Goal: Task Accomplishment & Management: Complete application form

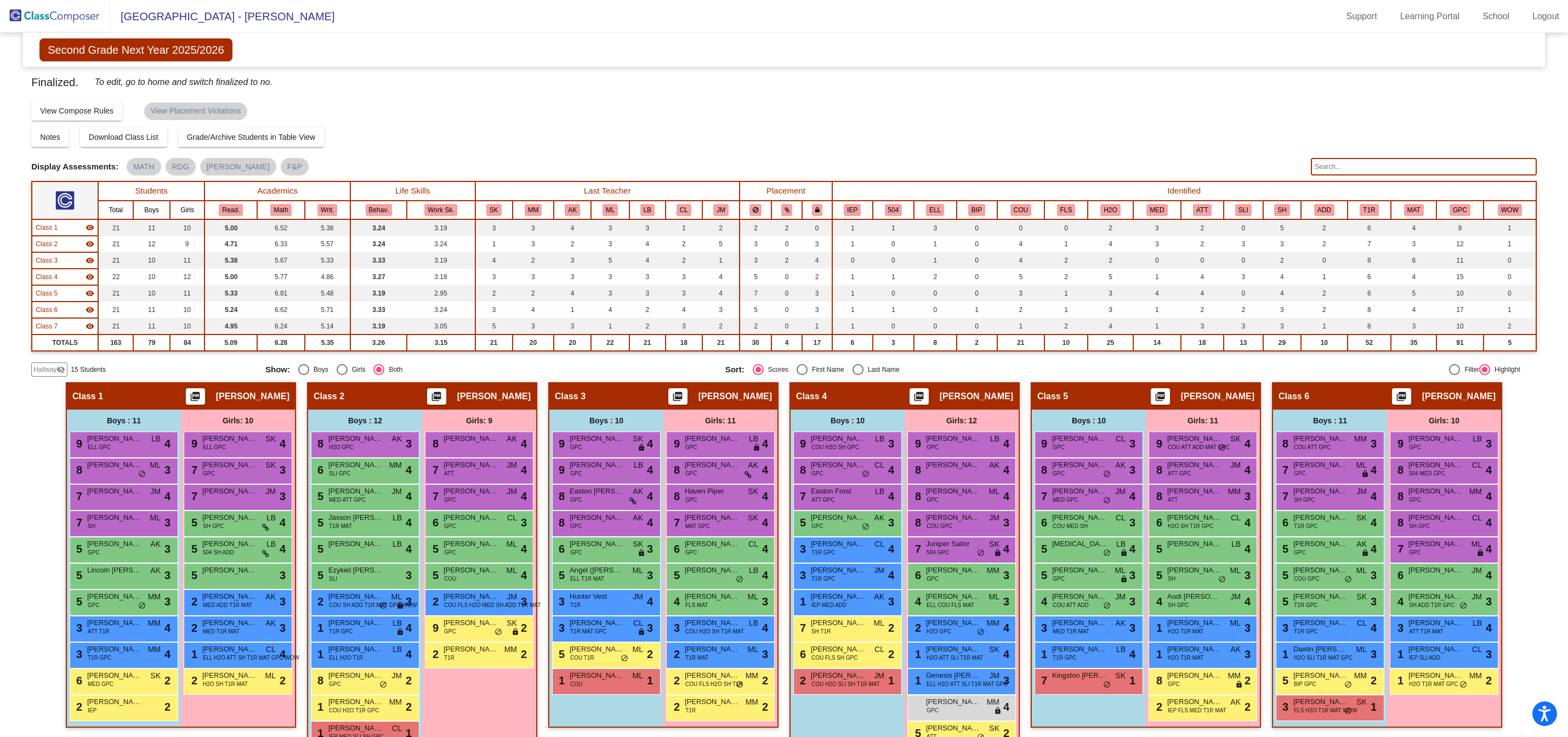
scroll to position [91, 0]
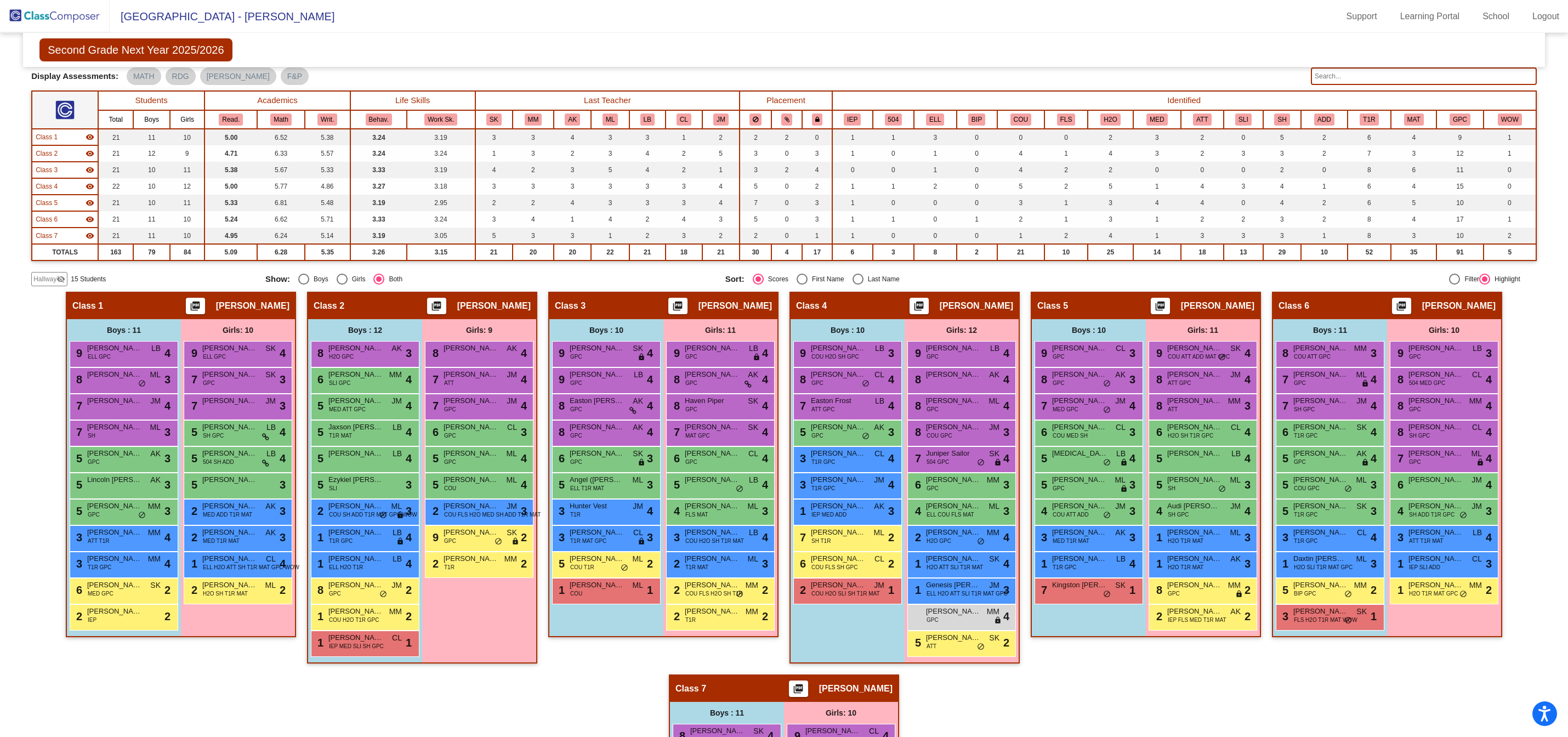
click at [54, 278] on span "Hallway" at bounding box center [45, 279] width 23 height 10
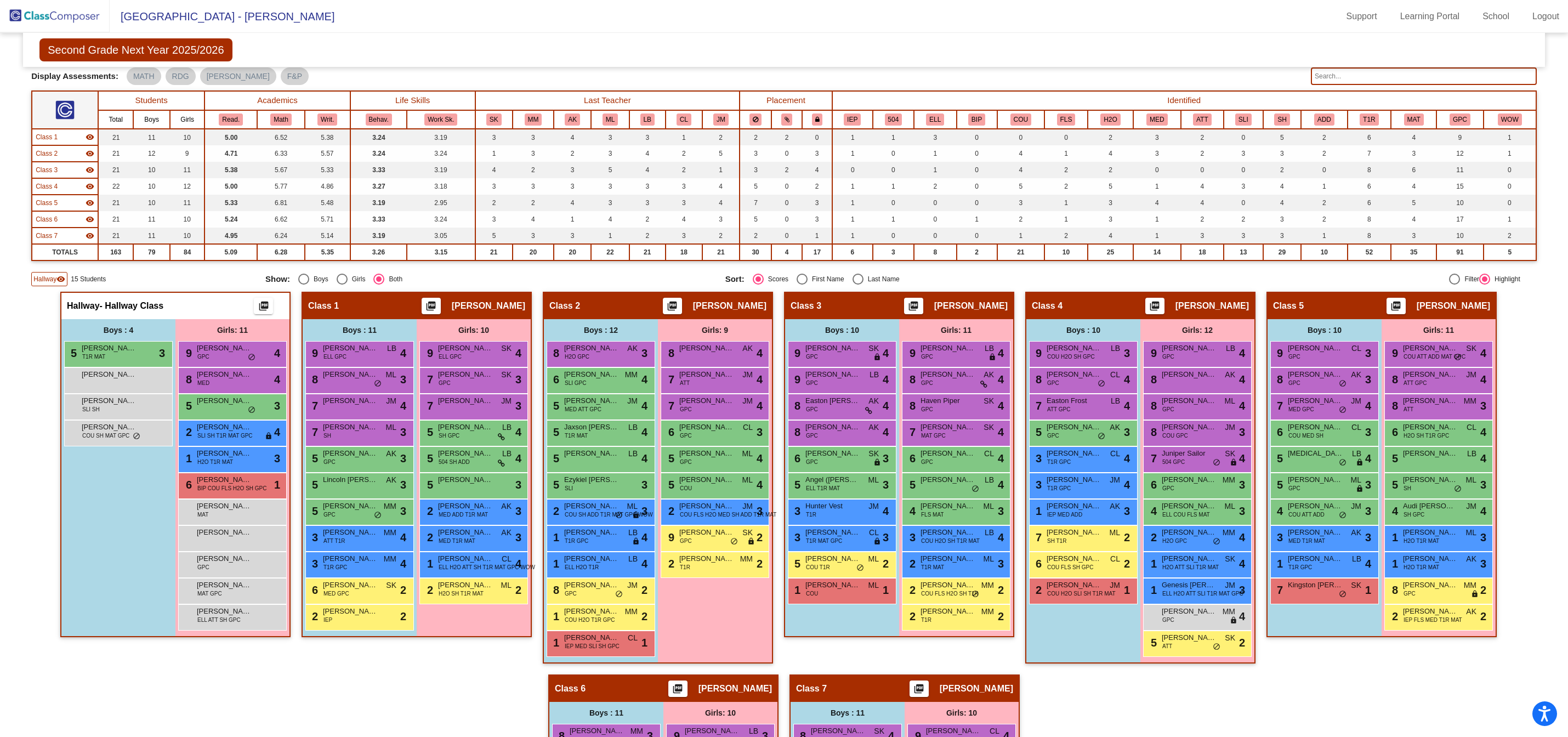
click at [1338, 75] on input "text" at bounding box center [1424, 76] width 226 height 17
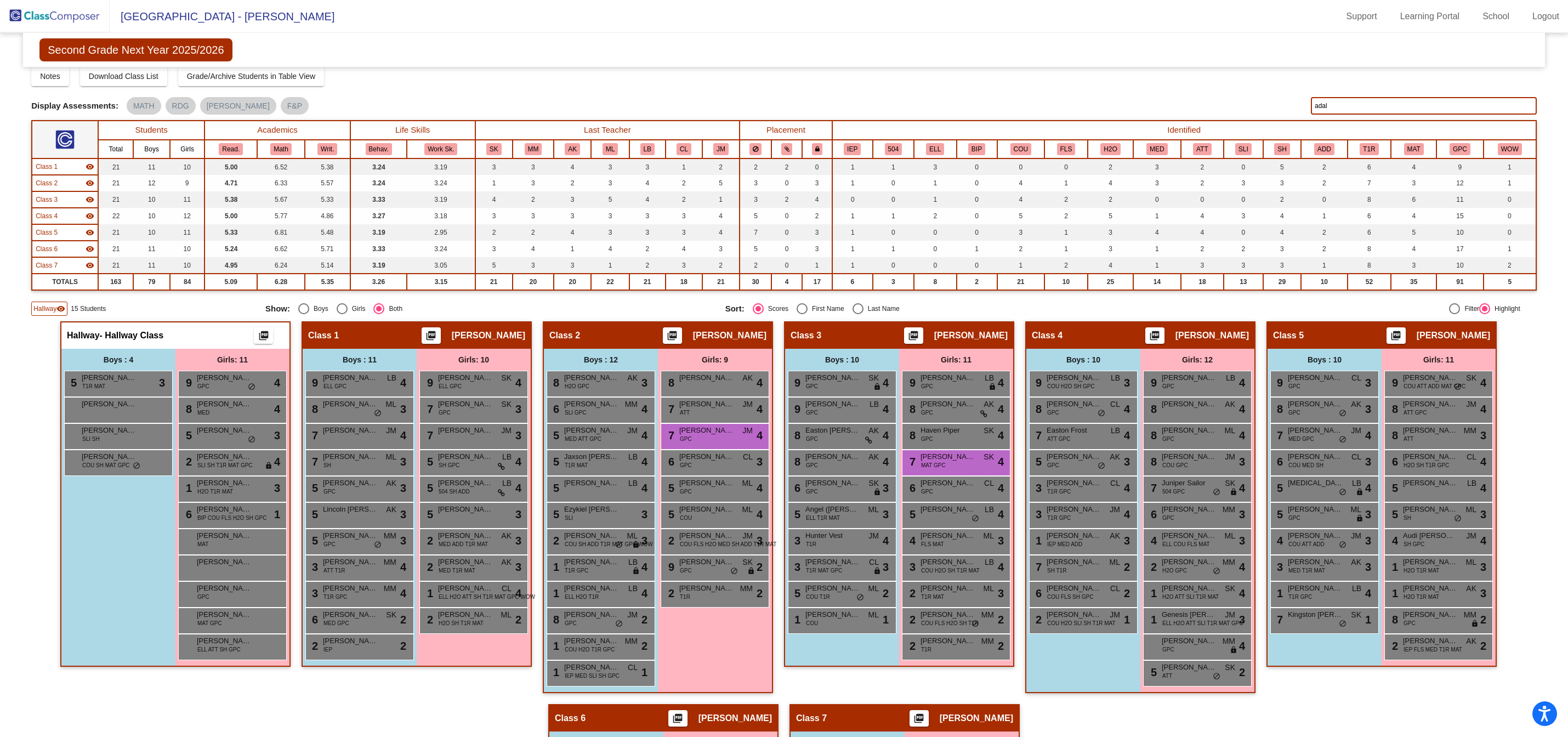
scroll to position [0, 0]
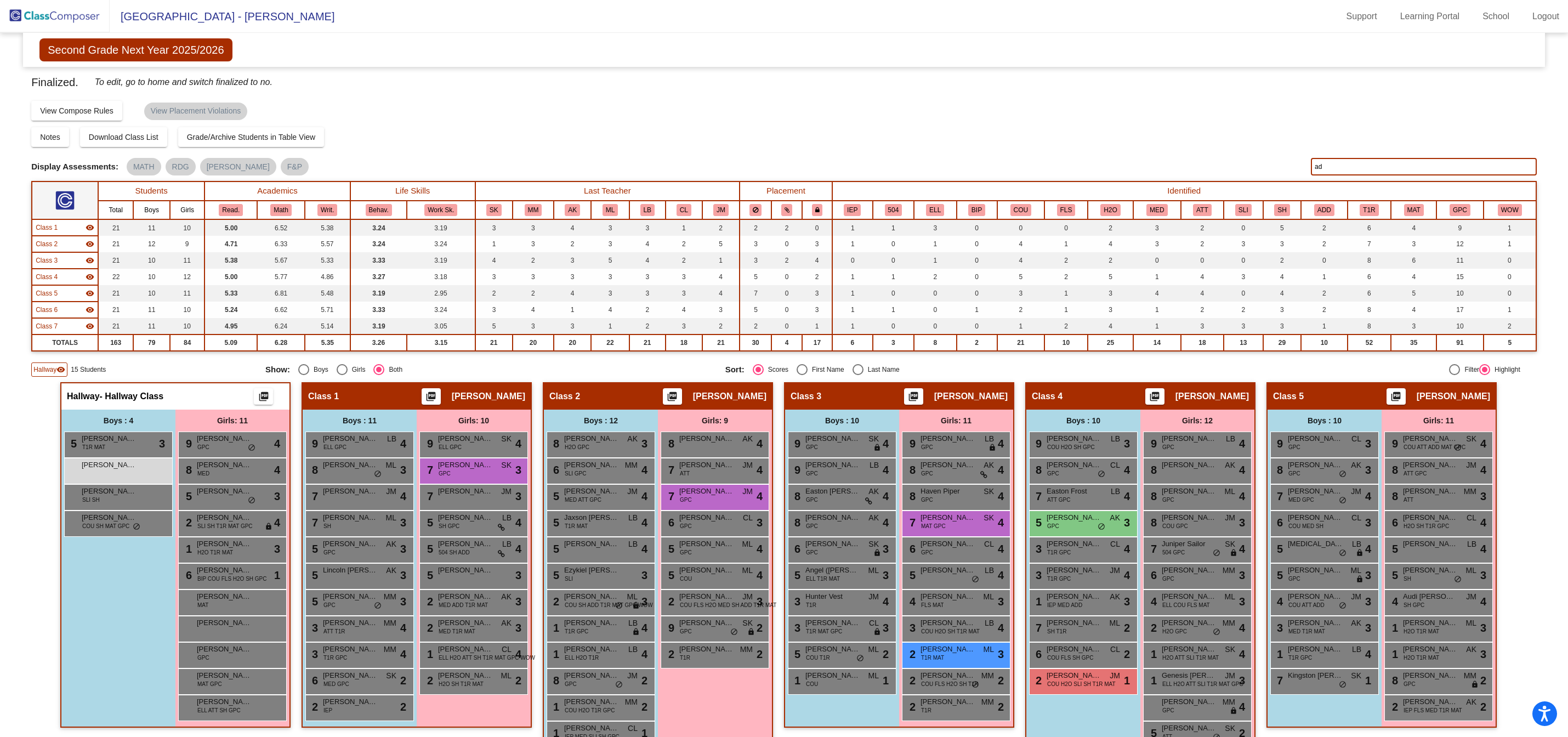
type input "a"
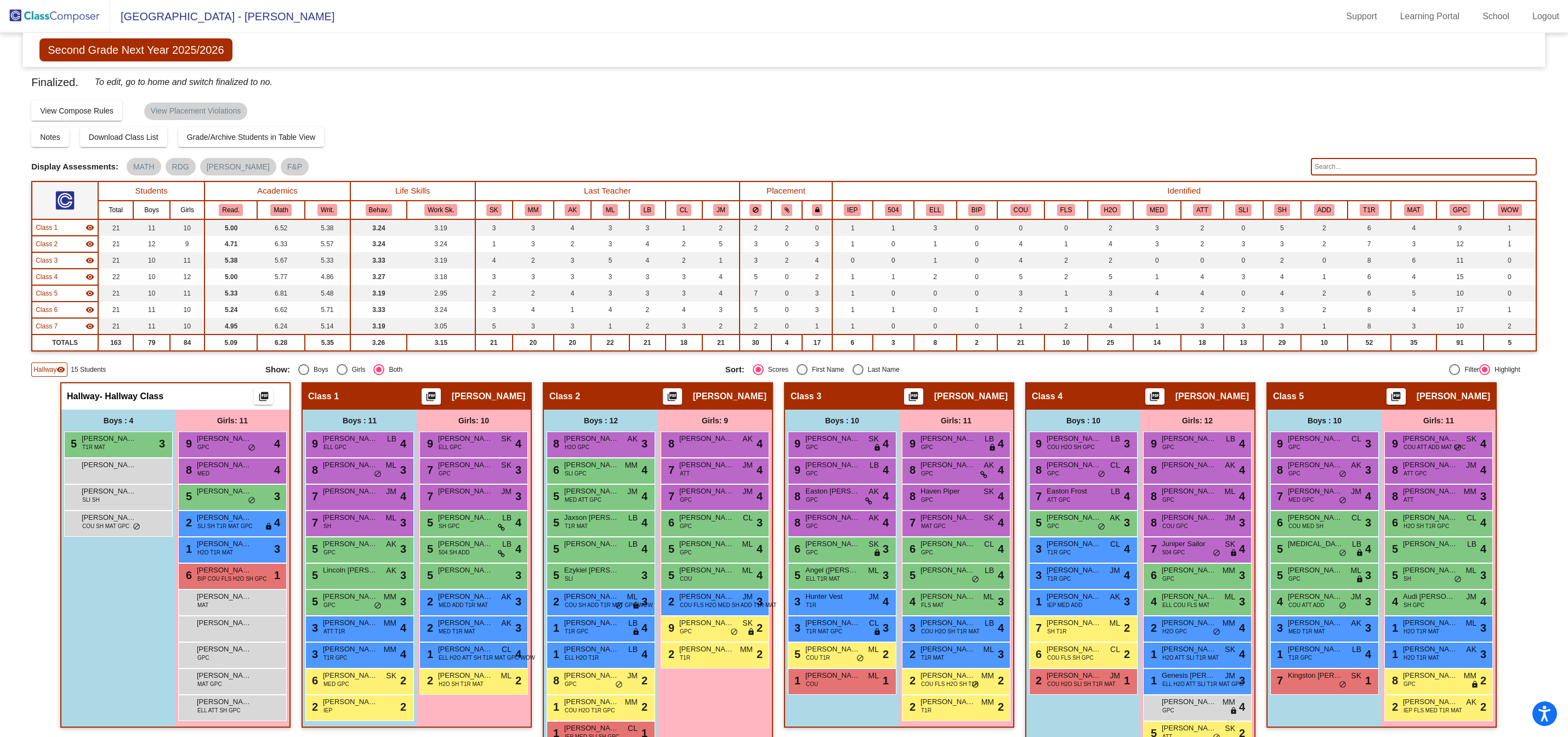
click at [73, 14] on img at bounding box center [55, 16] width 110 height 32
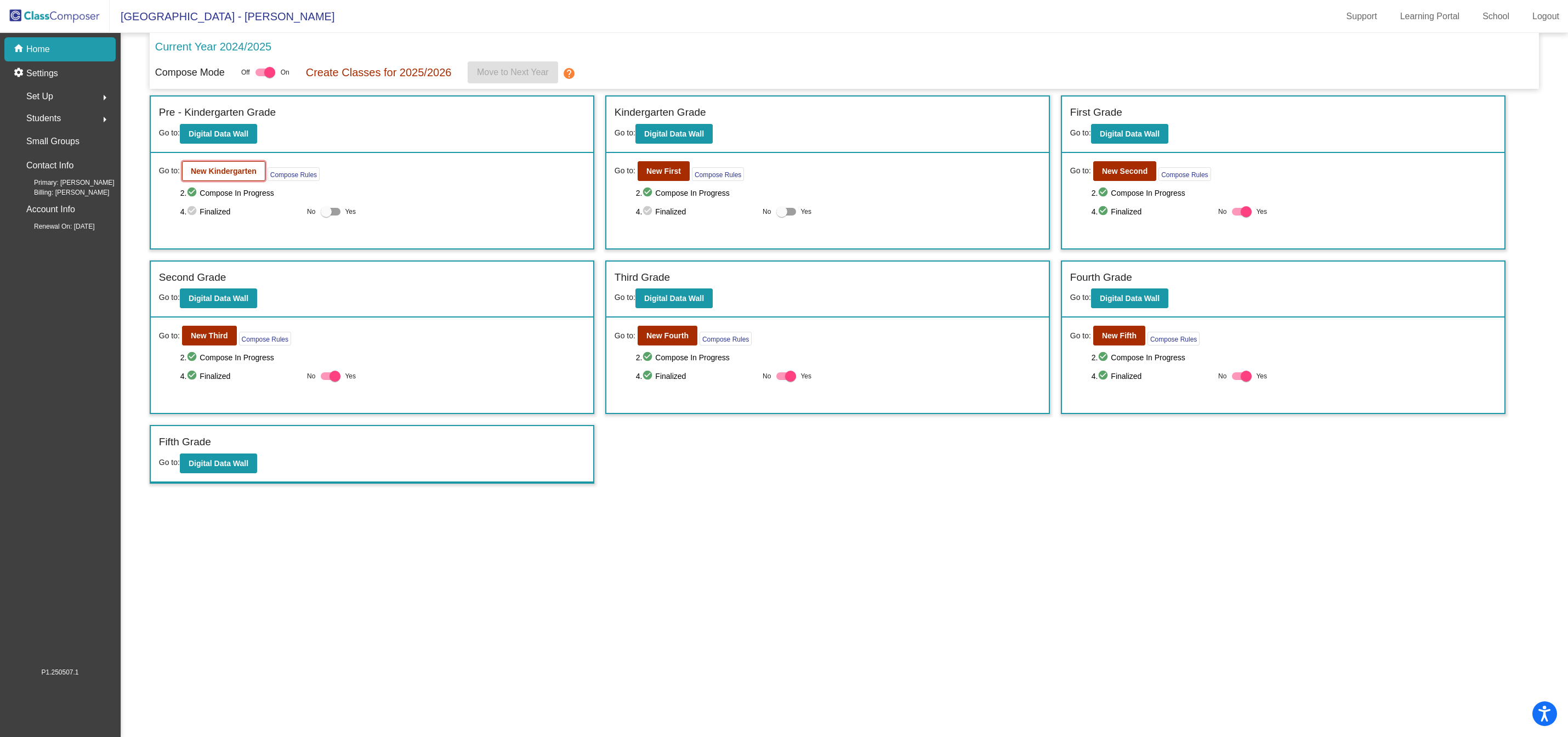
click at [234, 173] on b "New Kindergarten" at bounding box center [224, 171] width 66 height 9
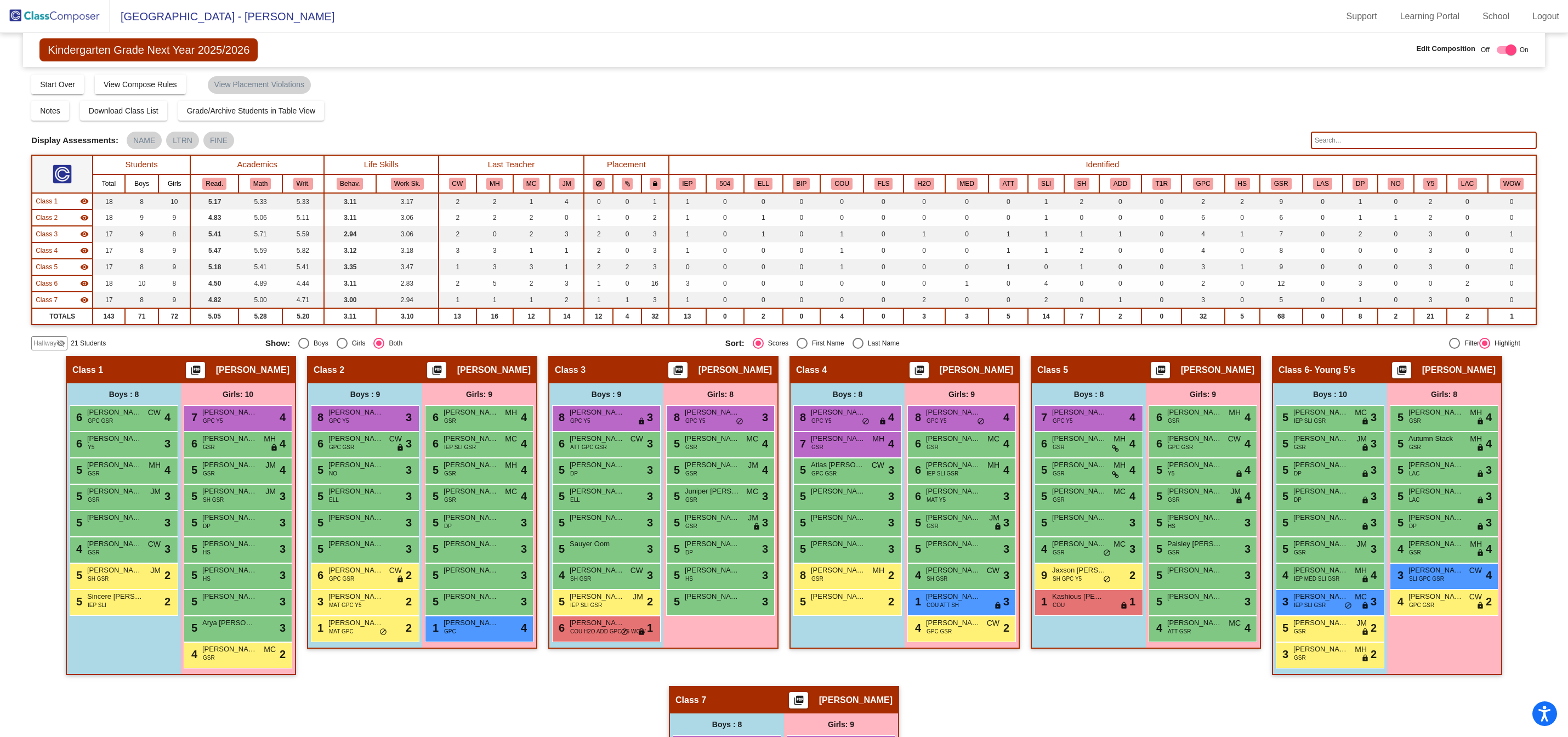
click at [1351, 142] on input "text" at bounding box center [1424, 140] width 226 height 17
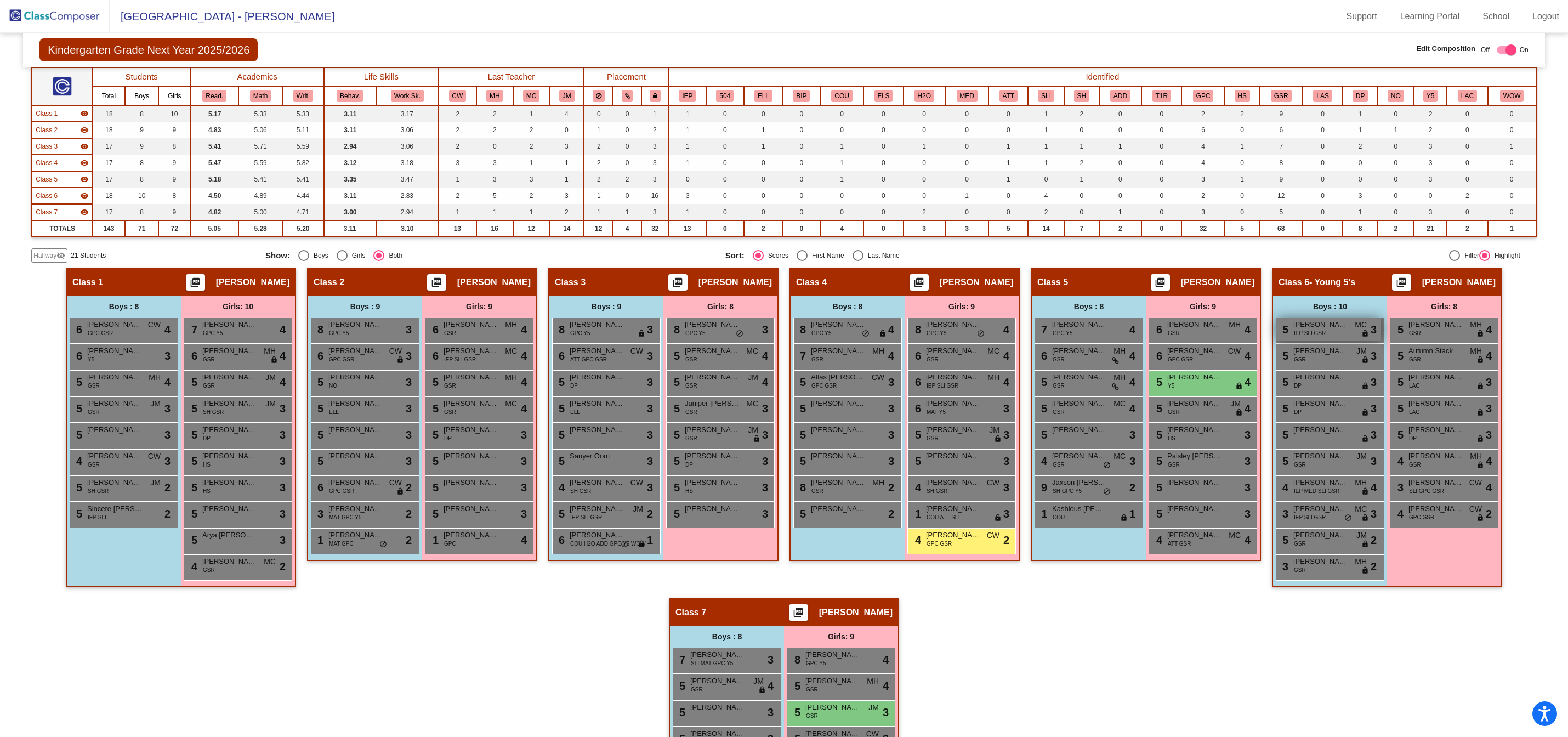
scroll to position [7, 0]
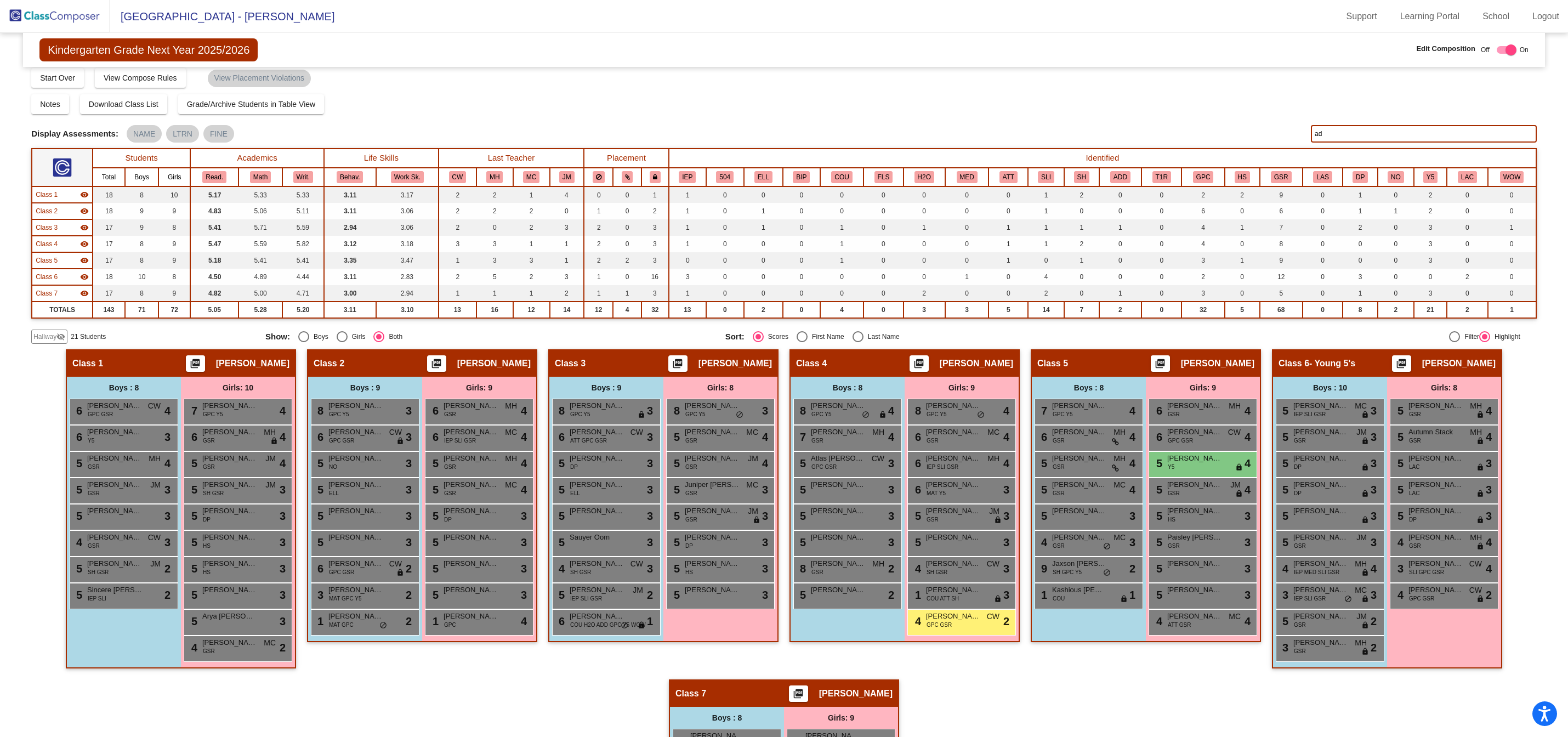
type input "a"
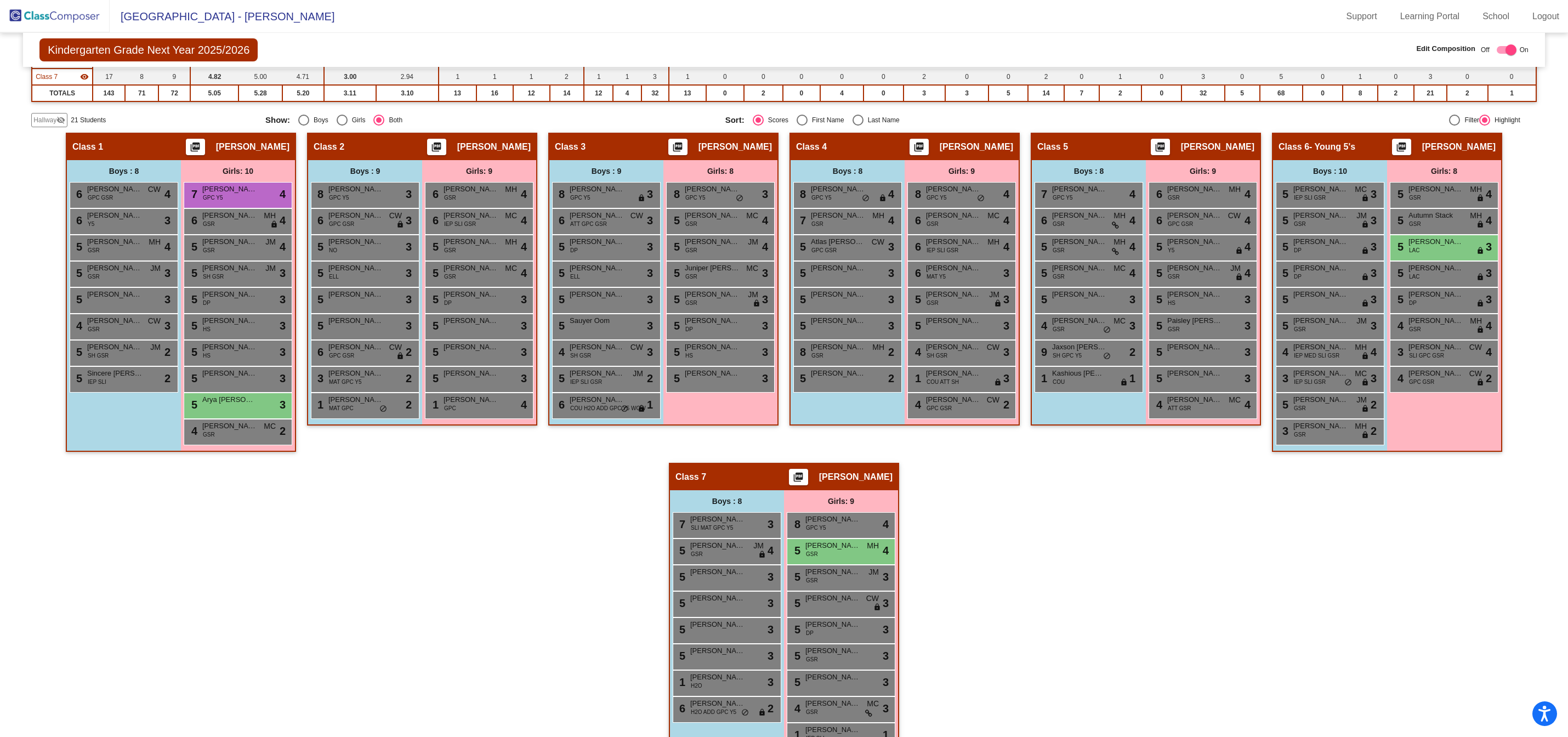
scroll to position [217, 0]
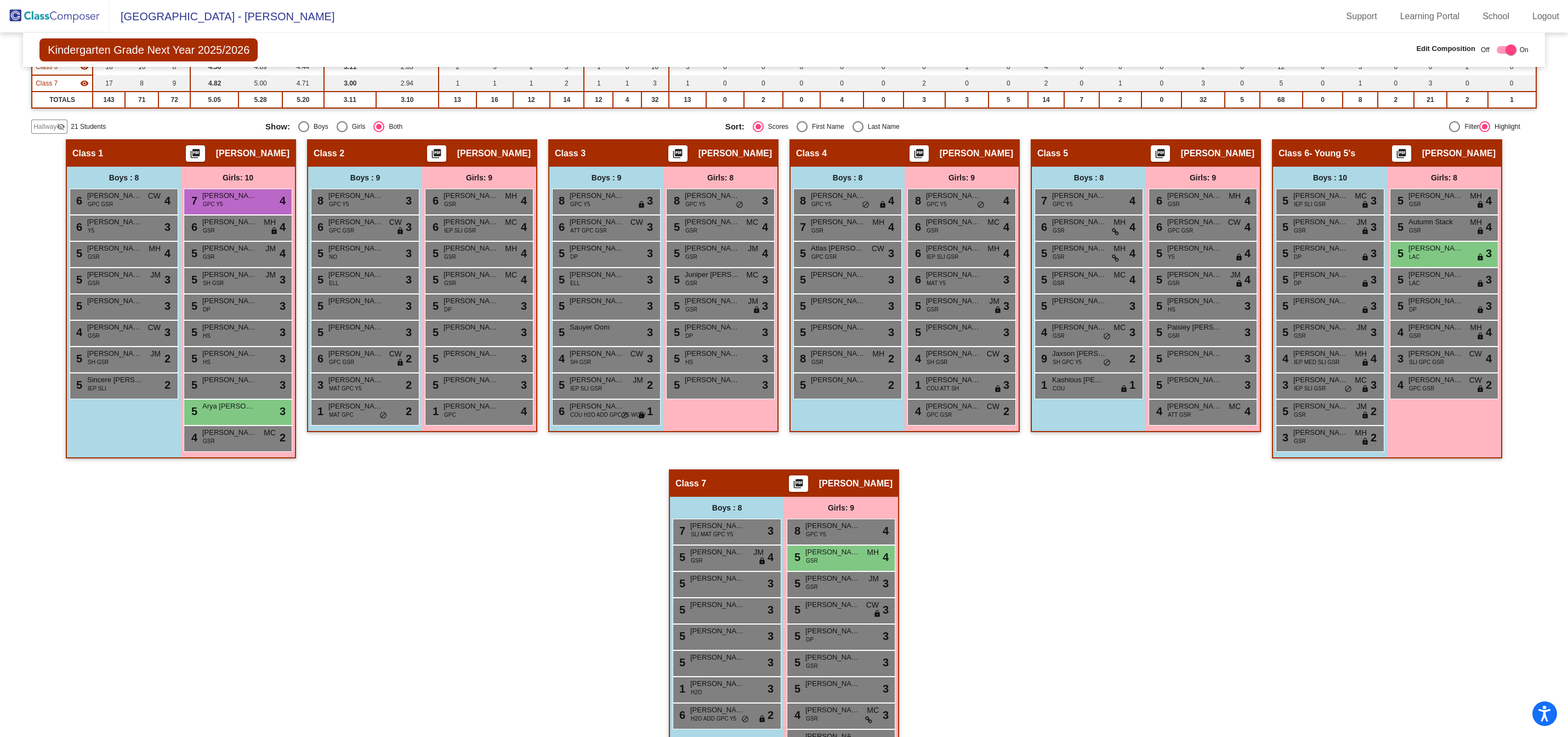
click at [50, 128] on span "Hallway" at bounding box center [45, 126] width 23 height 10
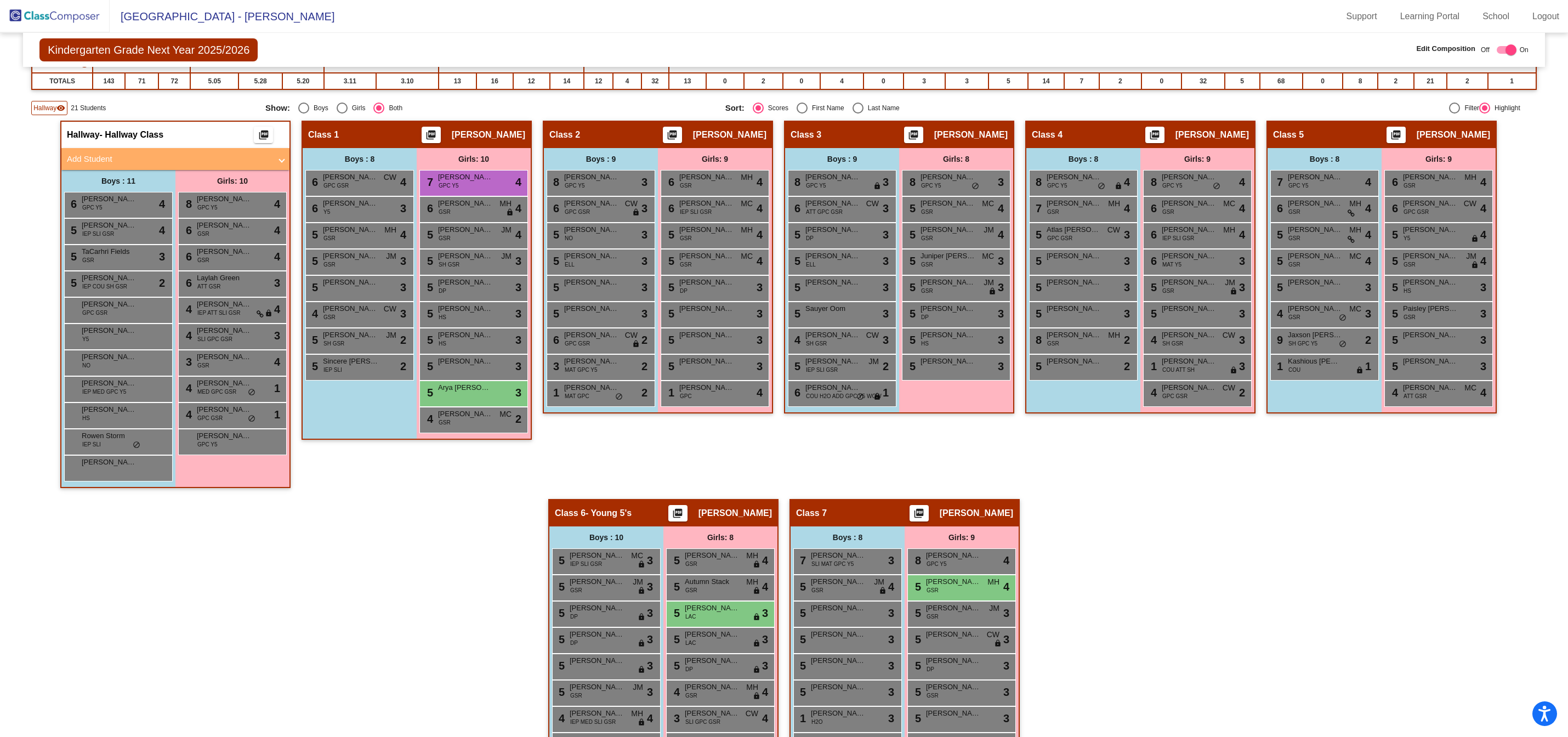
scroll to position [233, 0]
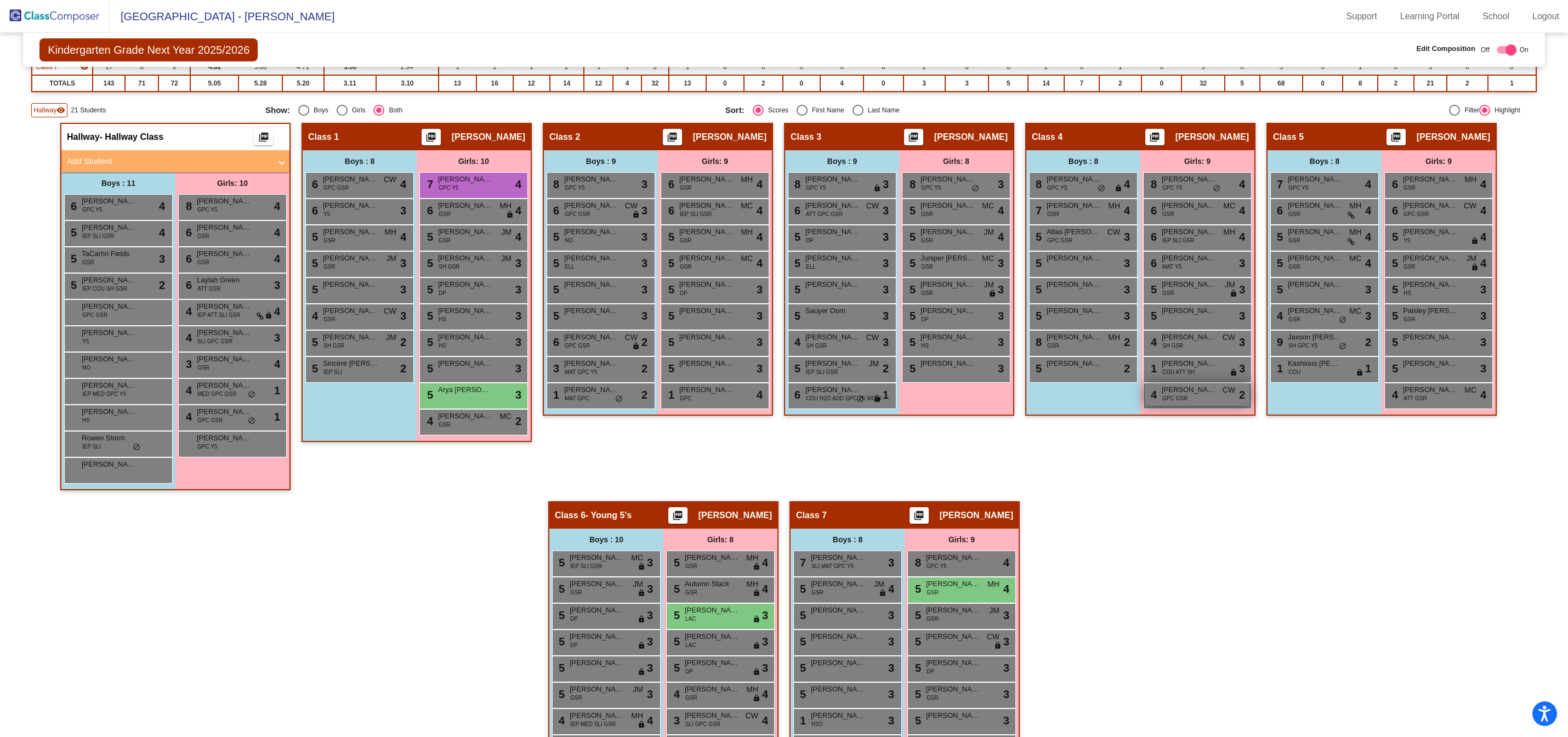
click at [1185, 401] on div "4 [PERSON_NAME] GPC GSR CW lock do_not_disturb_alt 2" at bounding box center [1198, 394] width 105 height 22
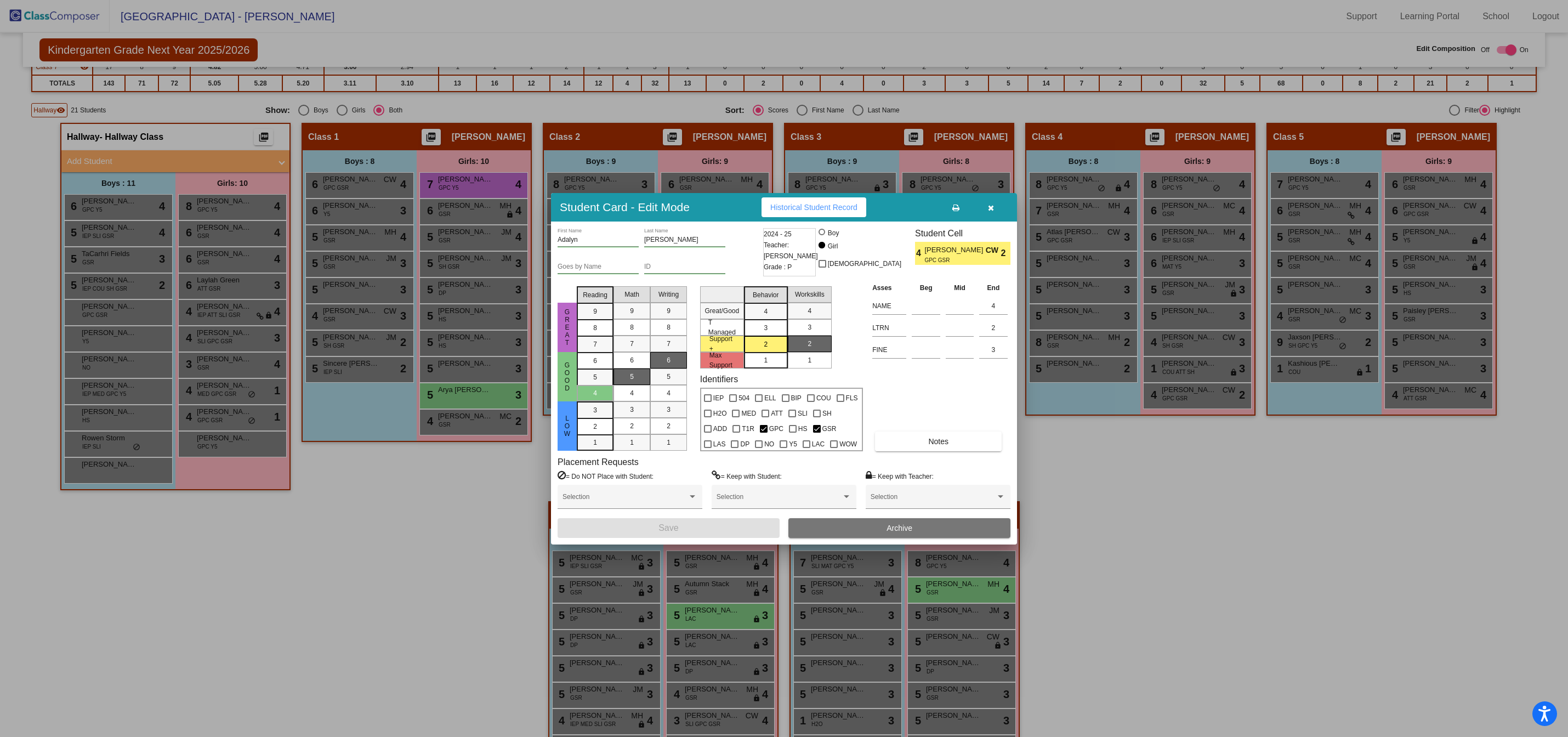
click at [991, 208] on icon "button" at bounding box center [991, 208] width 6 height 7
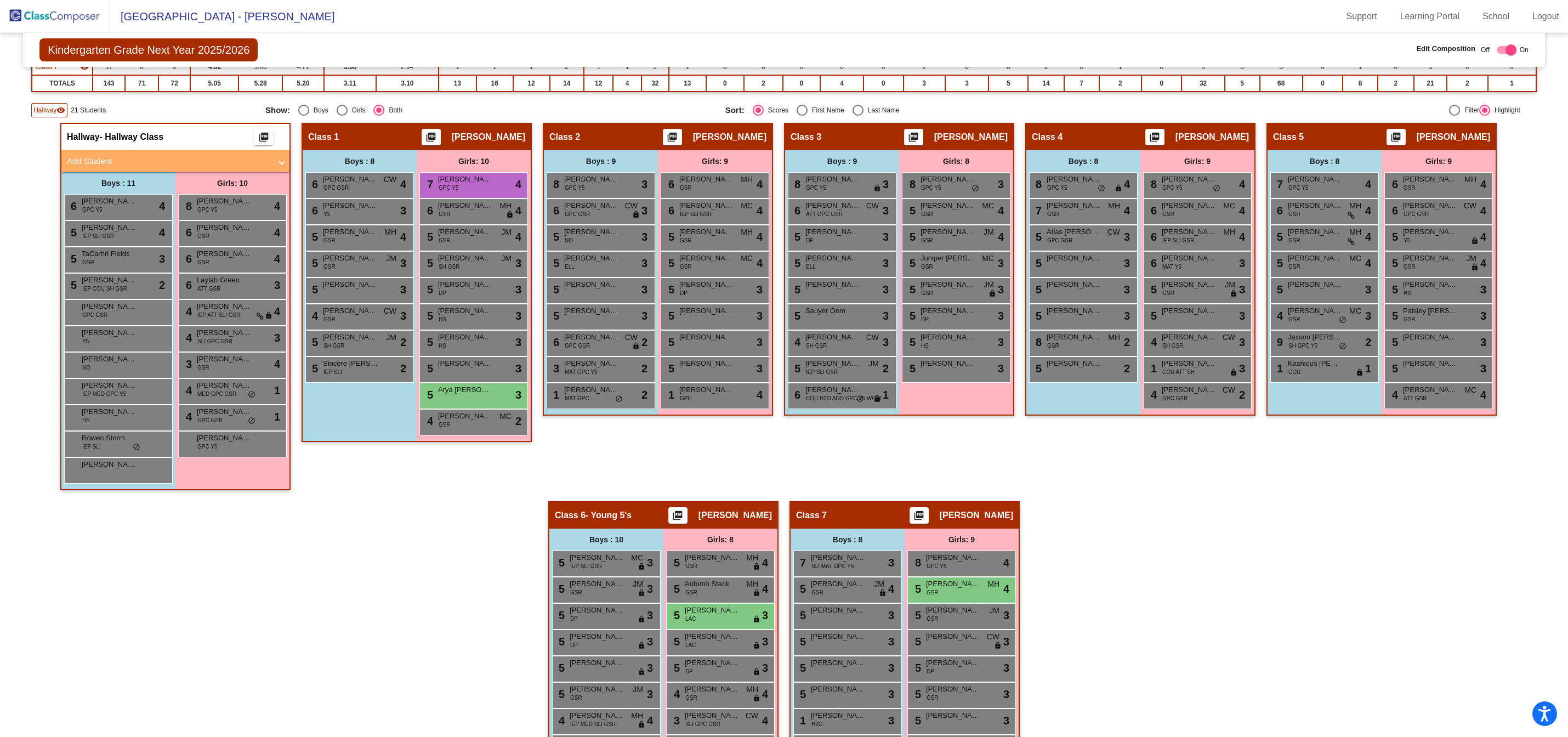
scroll to position [0, 0]
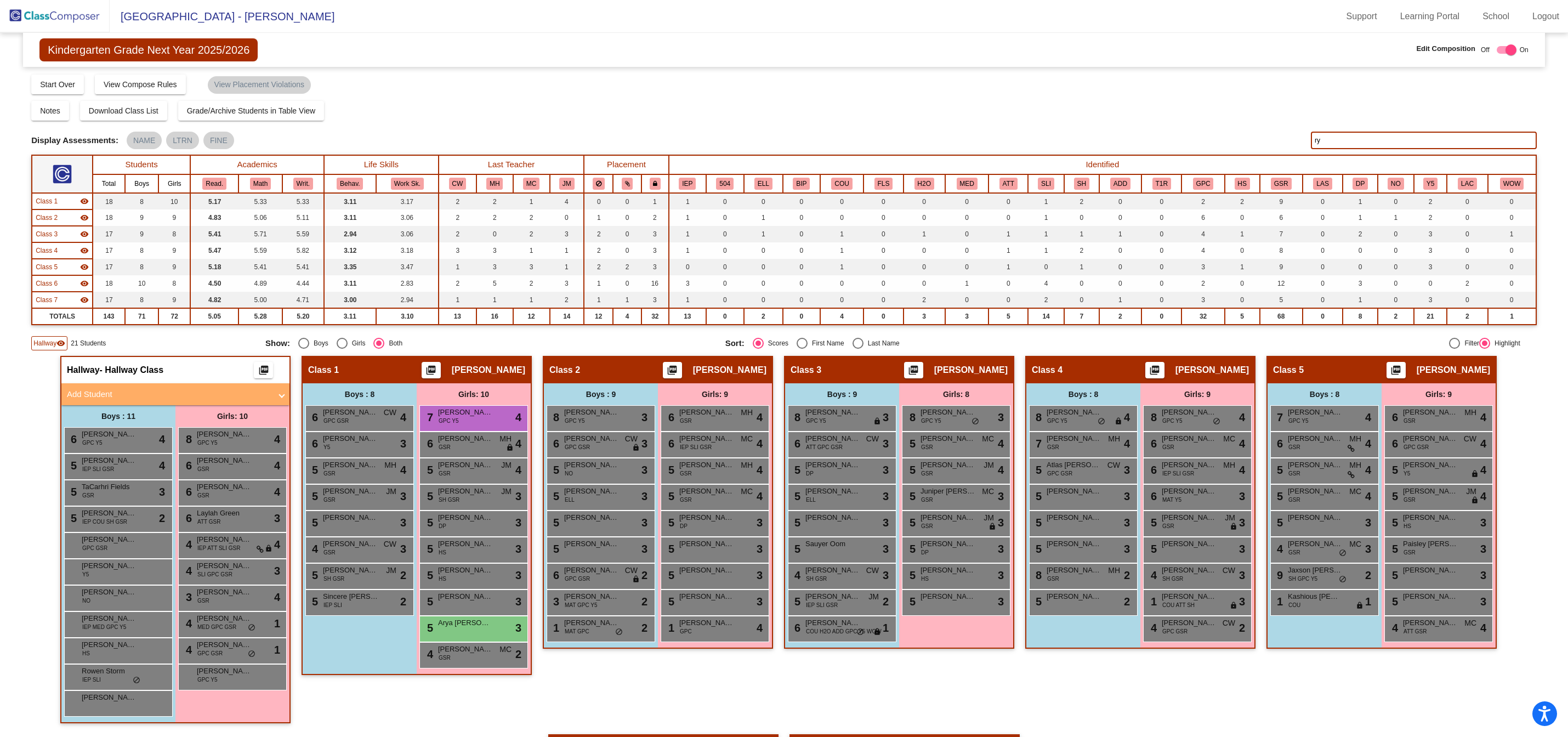
click at [1330, 144] on input "ry" at bounding box center [1424, 140] width 226 height 17
type input "r"
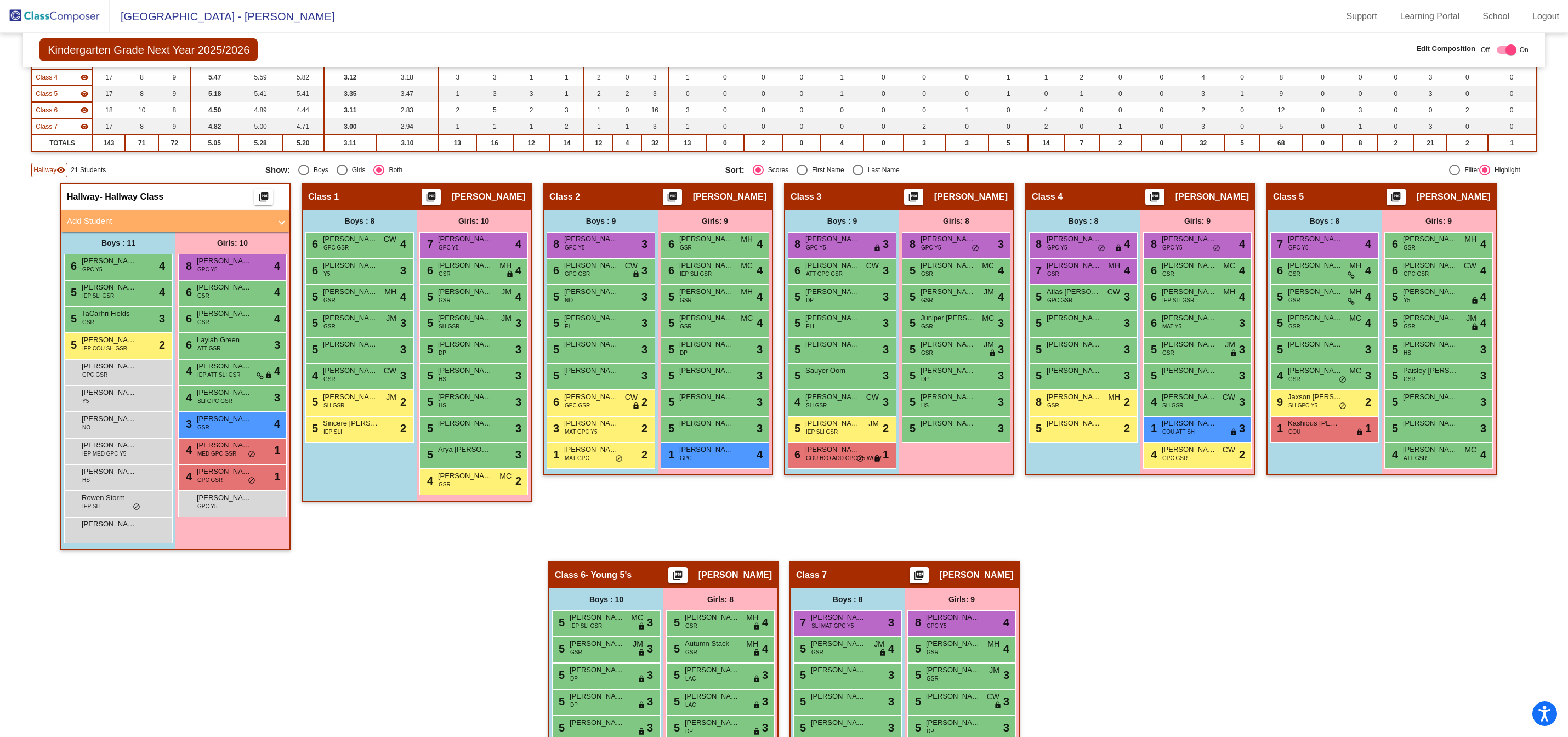
scroll to position [193, 0]
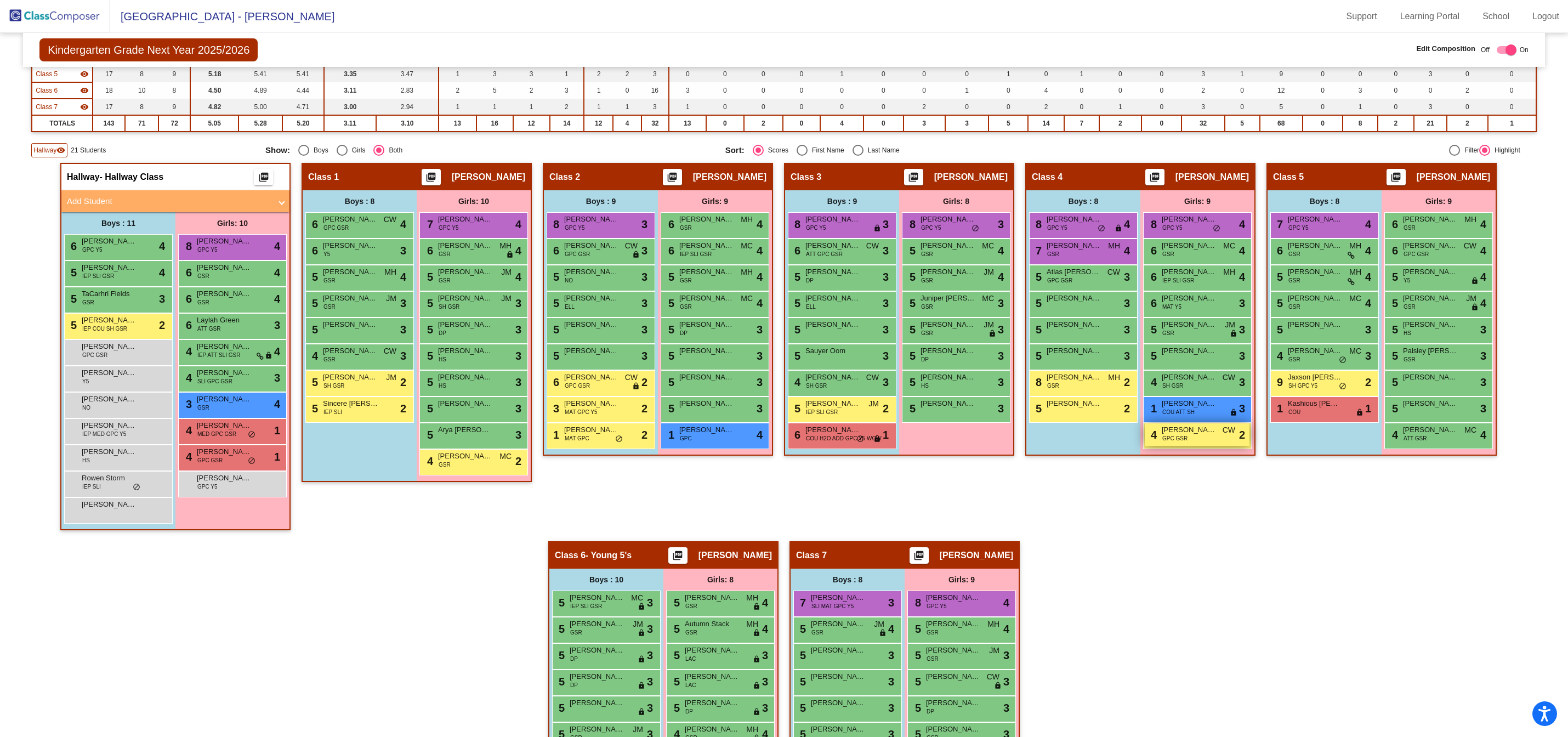
click at [1178, 430] on span "[PERSON_NAME]" at bounding box center [1189, 429] width 55 height 11
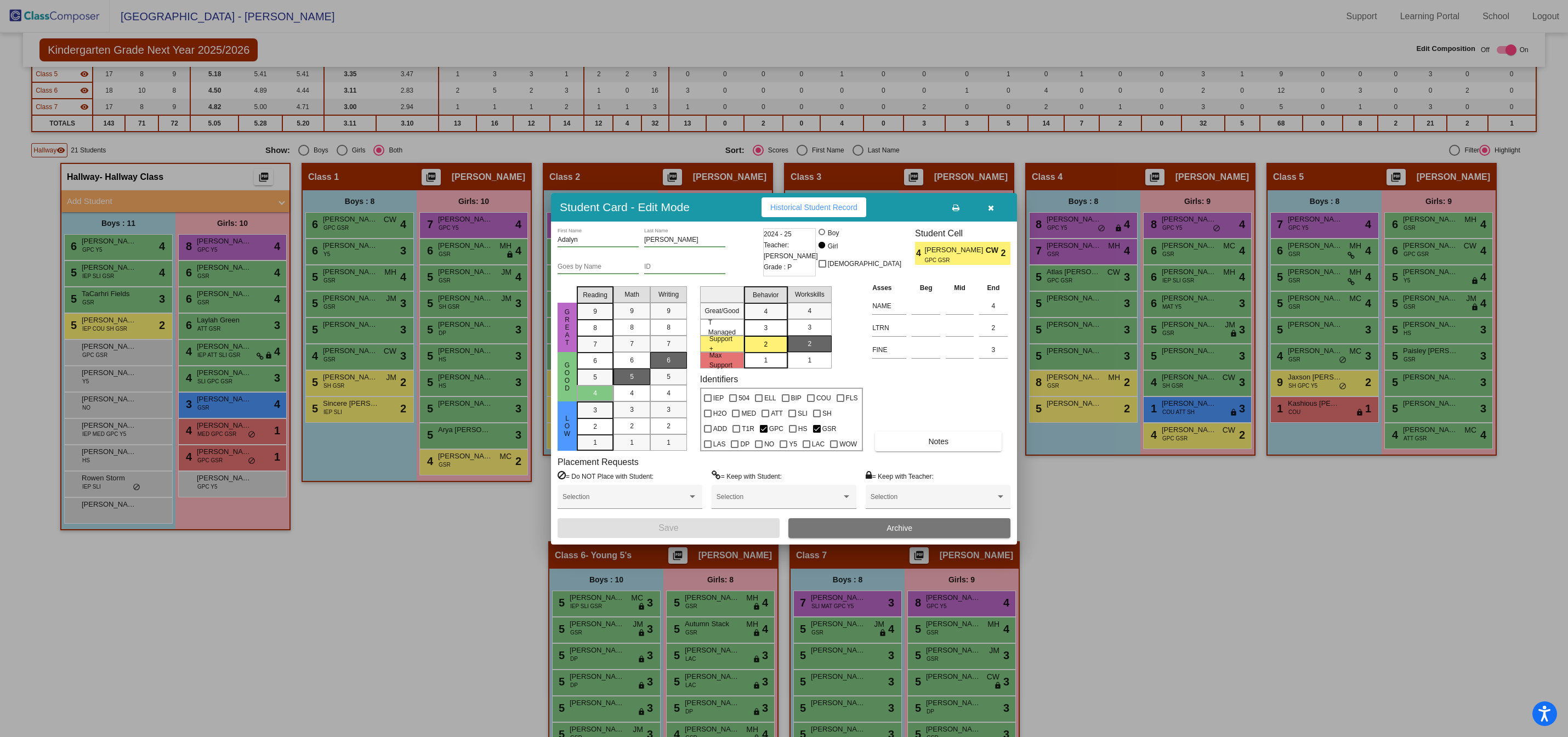
click at [1082, 503] on div at bounding box center [784, 368] width 1568 height 737
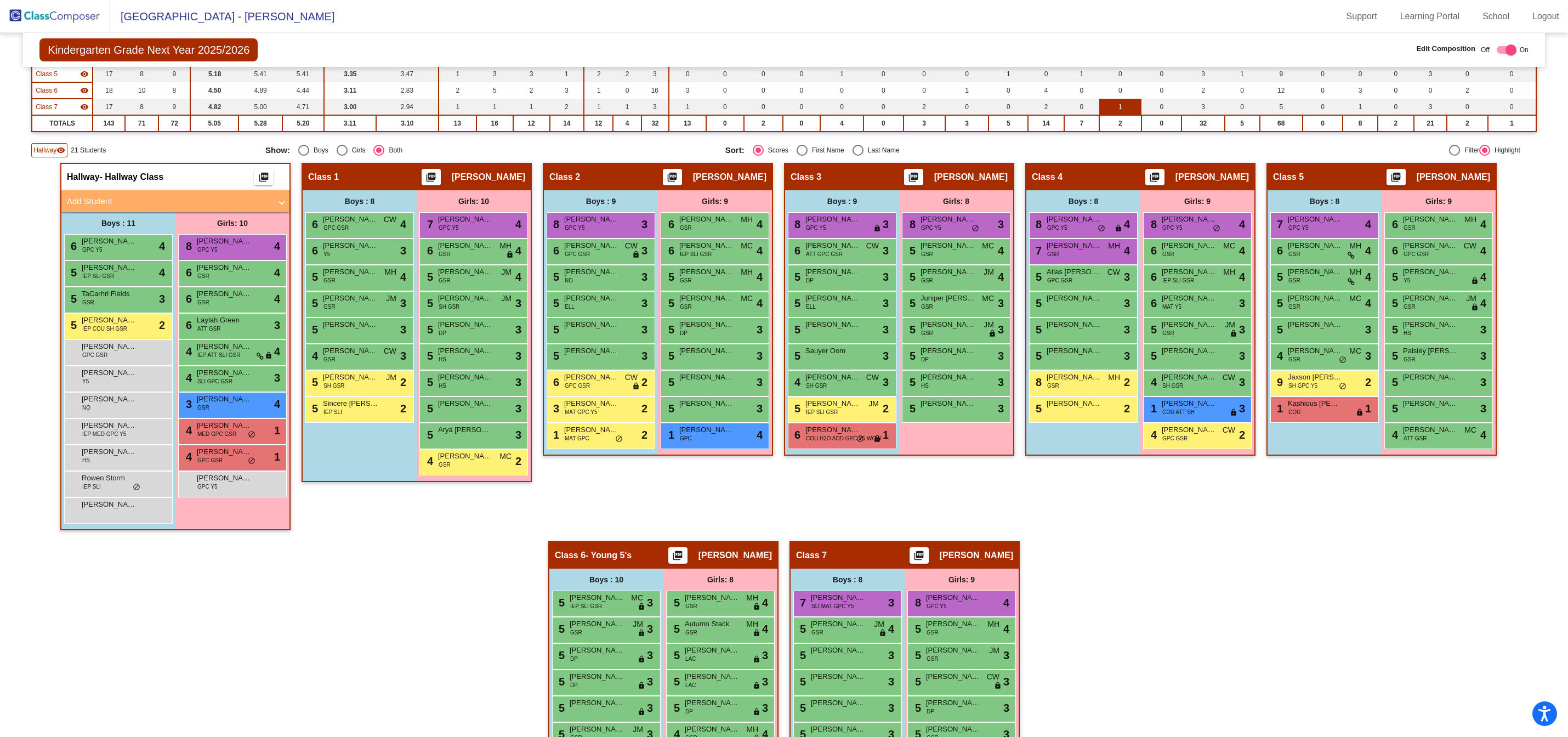
scroll to position [0, 0]
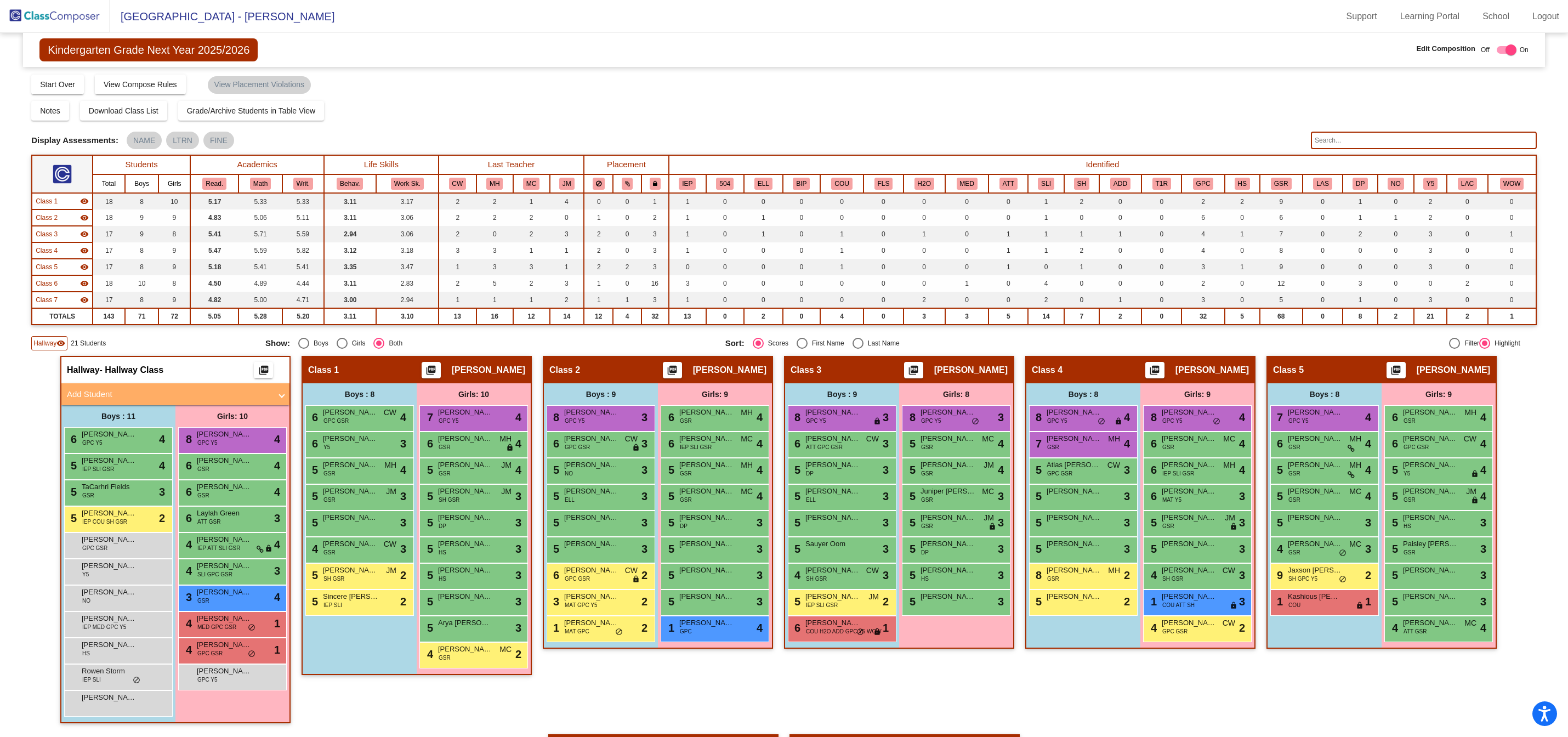
click at [1319, 135] on input "text" at bounding box center [1424, 140] width 226 height 17
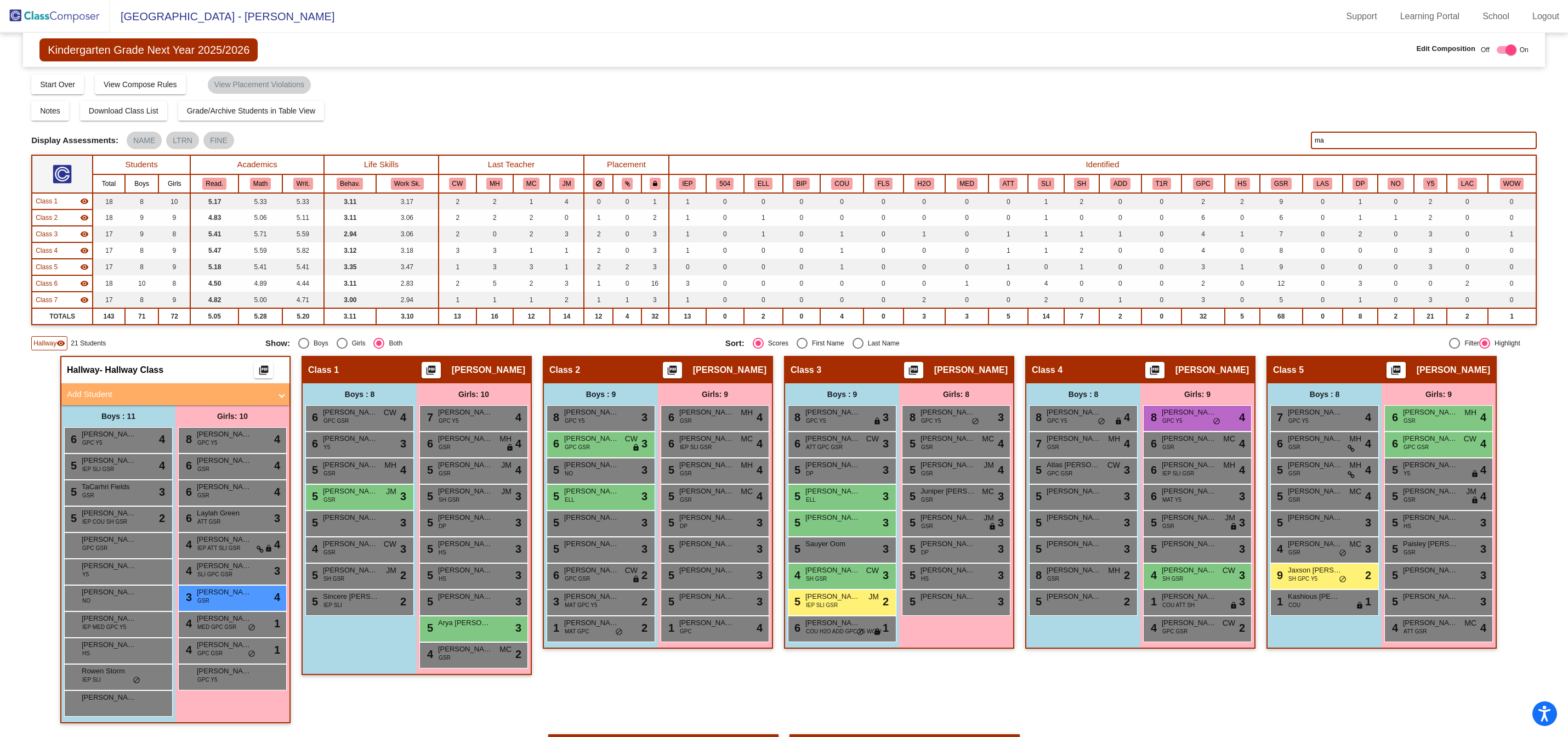
type input "m"
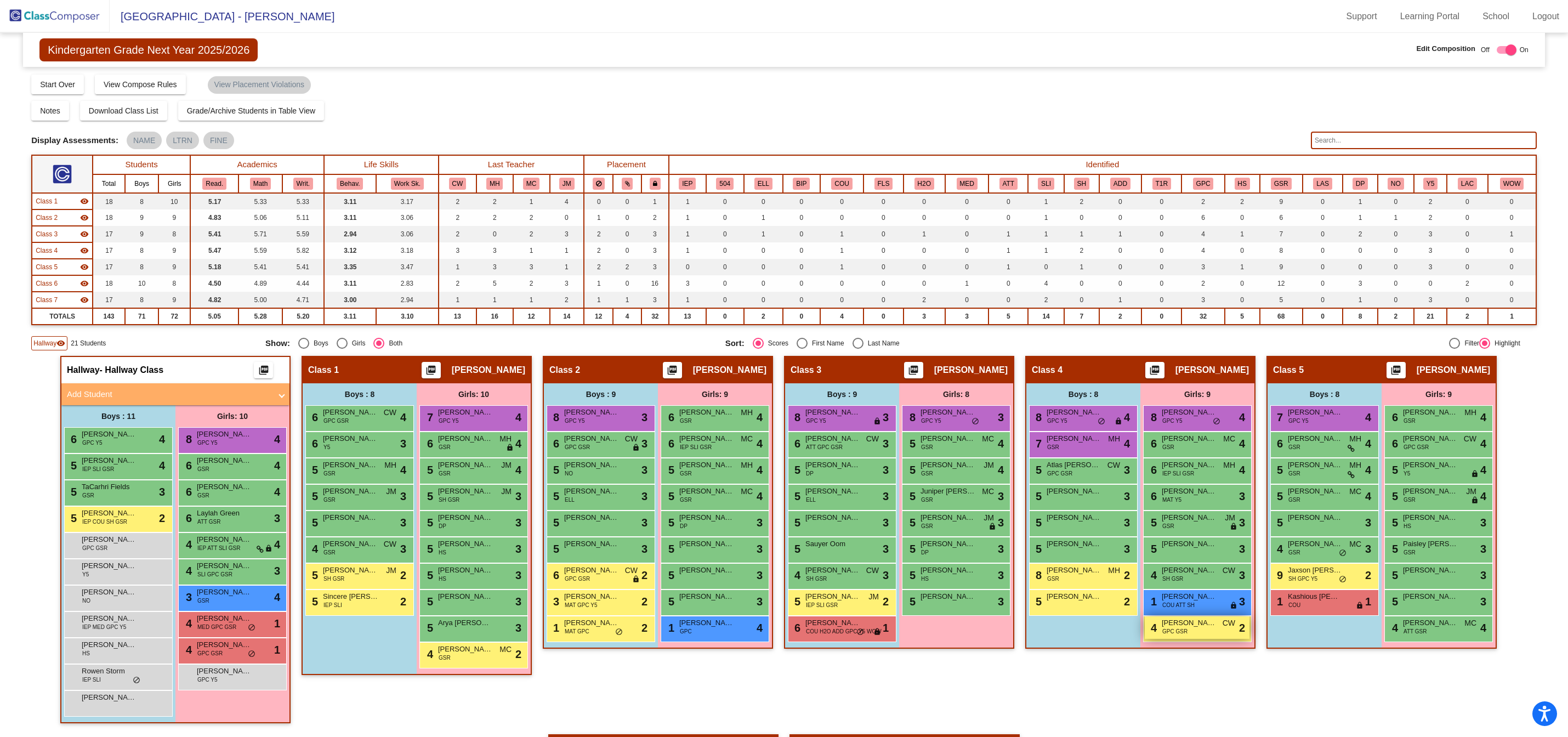
click at [1192, 628] on span "[PERSON_NAME]" at bounding box center [1189, 623] width 55 height 11
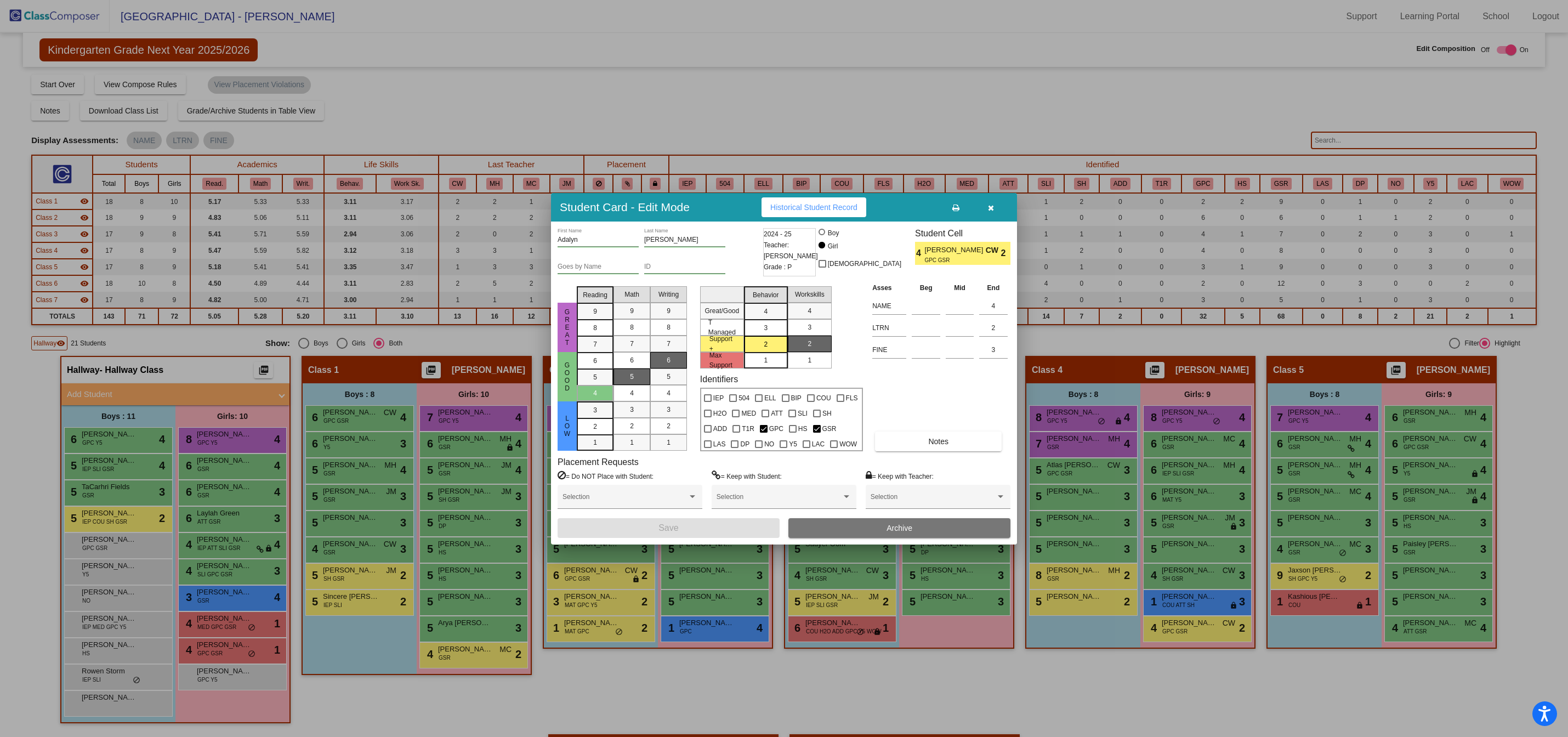
click at [679, 242] on input "[PERSON_NAME]" at bounding box center [685, 240] width 81 height 7
type input "R"
type input "o"
type input "[PERSON_NAME]"
click at [636, 530] on button "Save" at bounding box center [669, 528] width 222 height 19
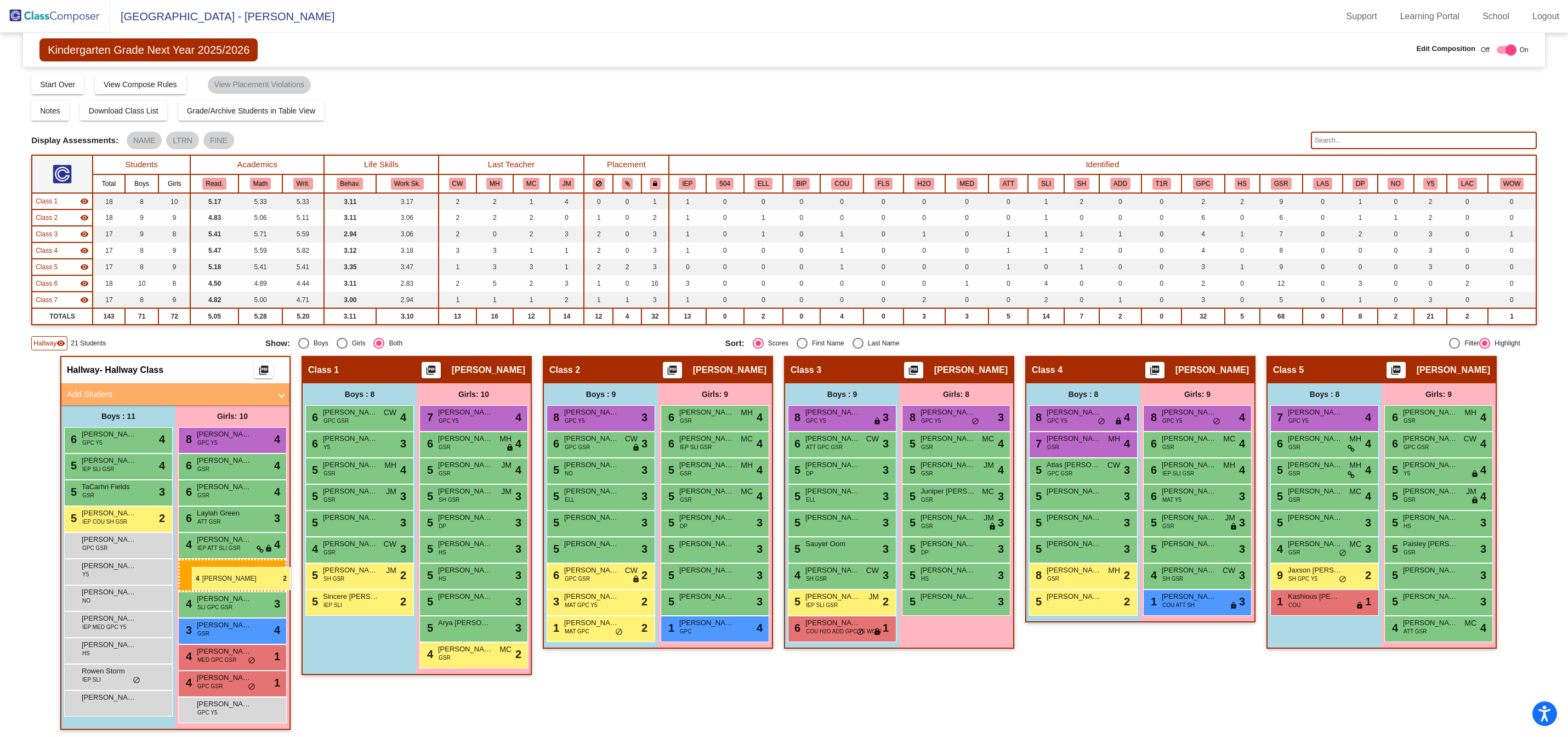
drag, startPoint x: 1182, startPoint y: 628, endPoint x: 192, endPoint y: 567, distance: 991.9
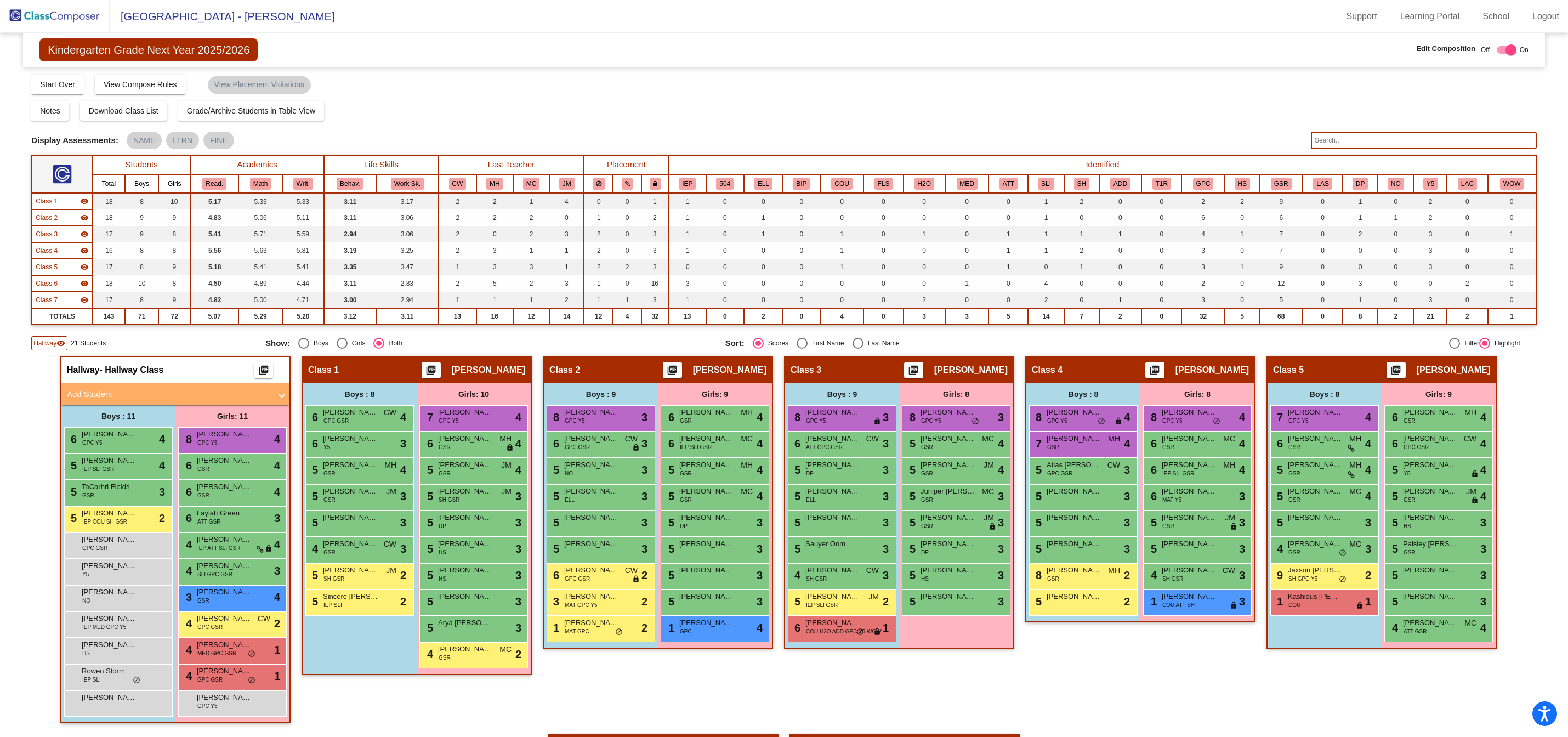
click at [151, 396] on mat-panel-title "Add Student" at bounding box center [168, 394] width 204 height 13
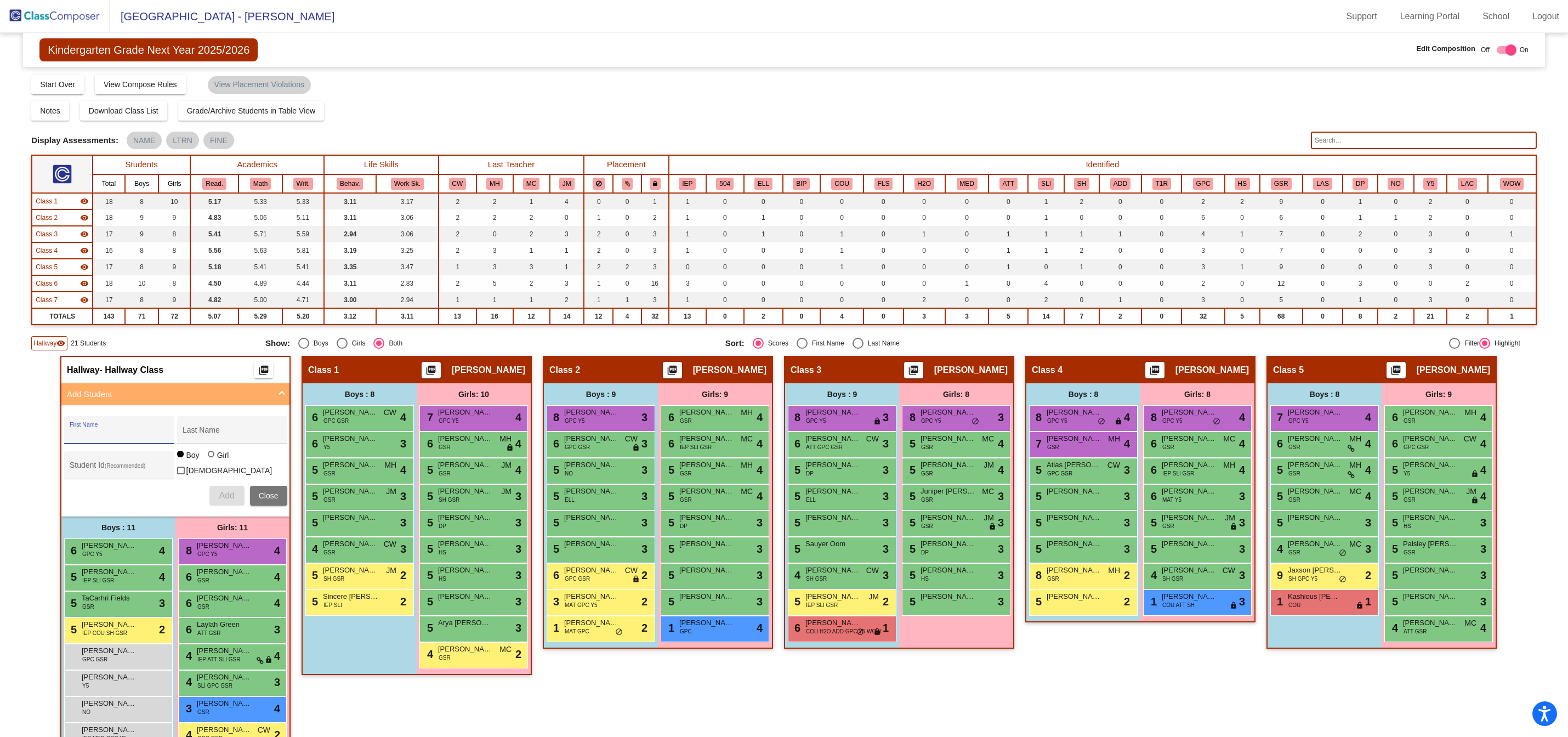
click at [120, 432] on input "First Name" at bounding box center [119, 435] width 99 height 9
type input "Rylynn"
click at [202, 432] on input "Last Name" at bounding box center [232, 435] width 99 height 9
type input "[PERSON_NAME]"
click at [209, 457] on div at bounding box center [211, 454] width 7 height 7
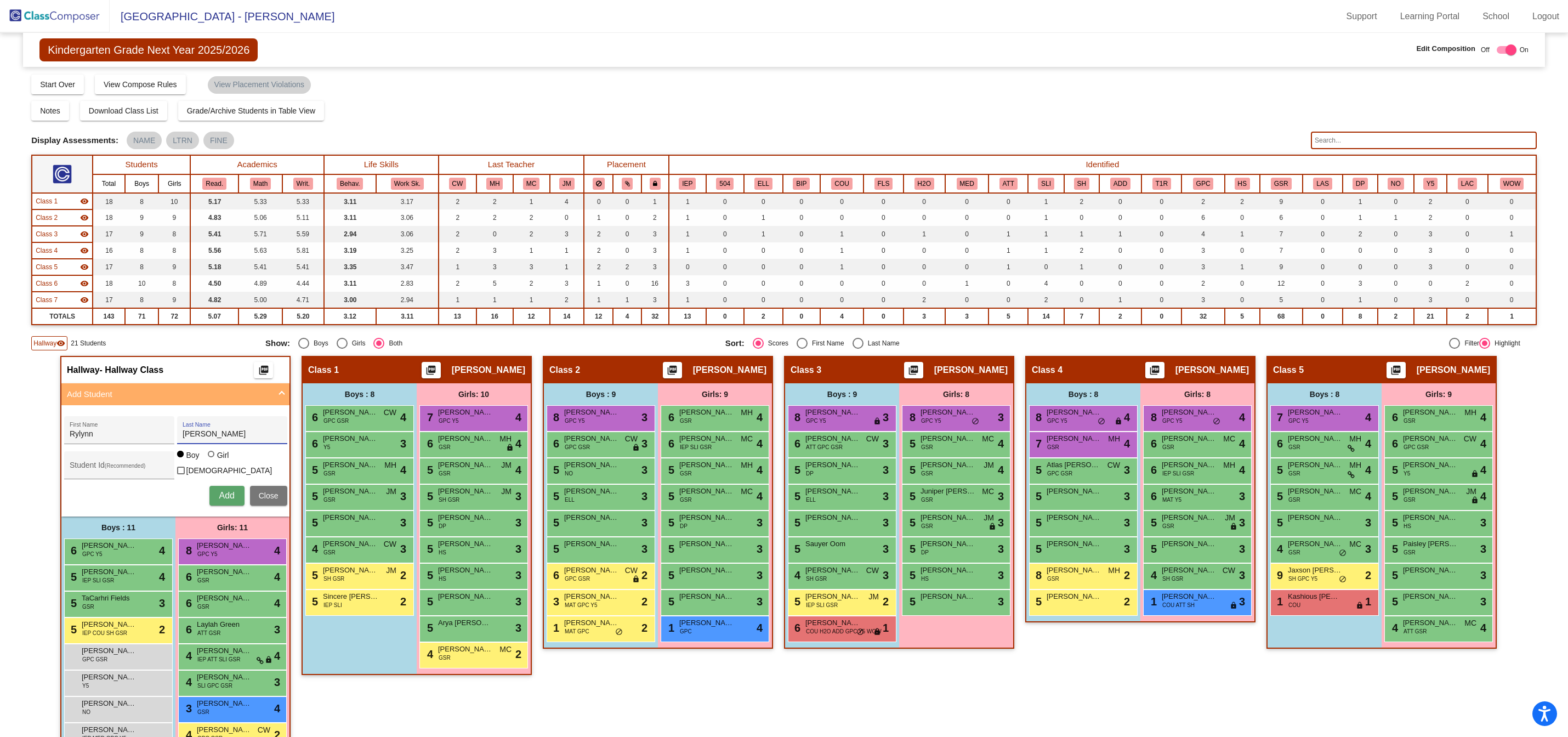
click at [212, 460] on input "Girl" at bounding box center [212, 459] width 1 height 1
radio input "true"
click at [227, 492] on span "Add" at bounding box center [226, 495] width 16 height 9
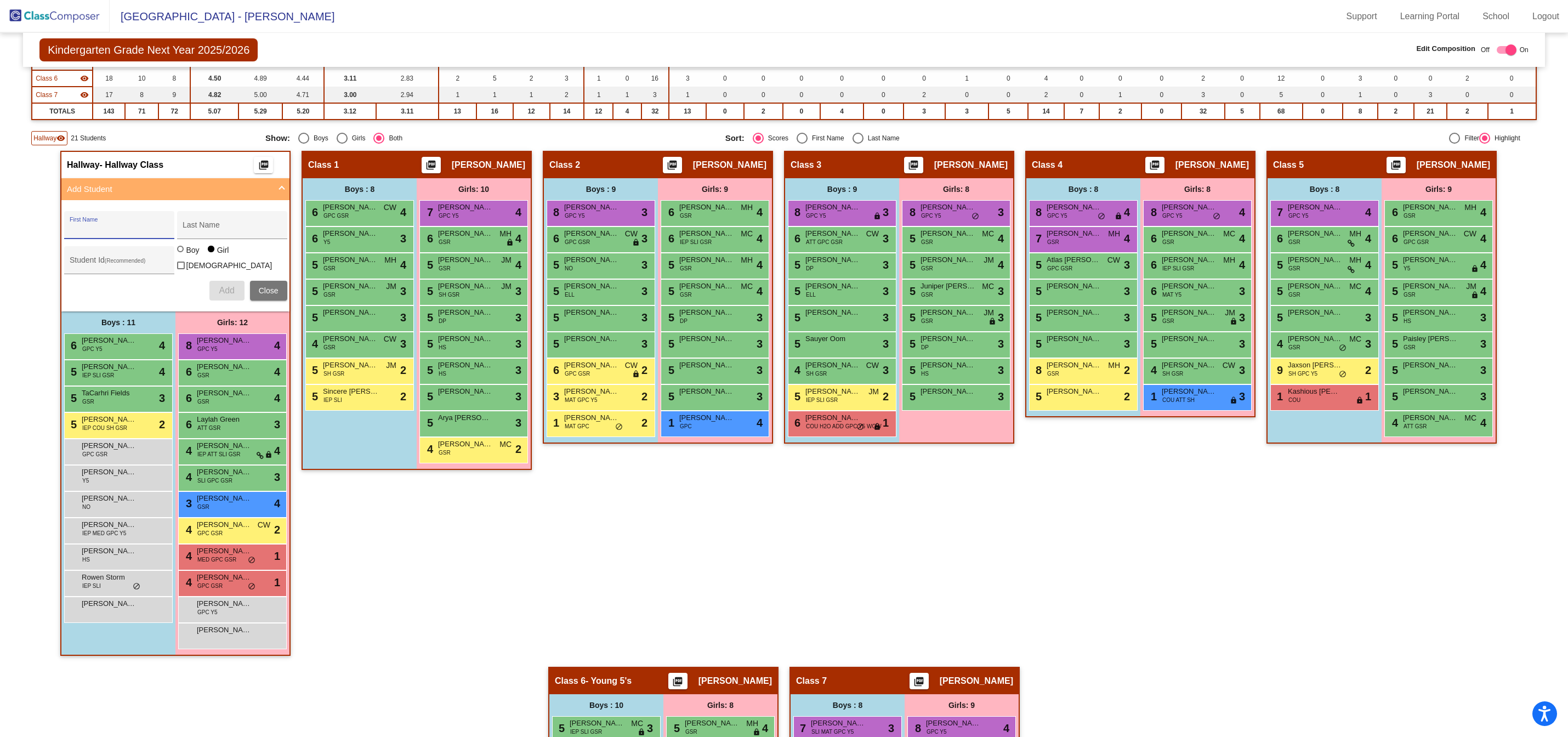
scroll to position [210, 0]
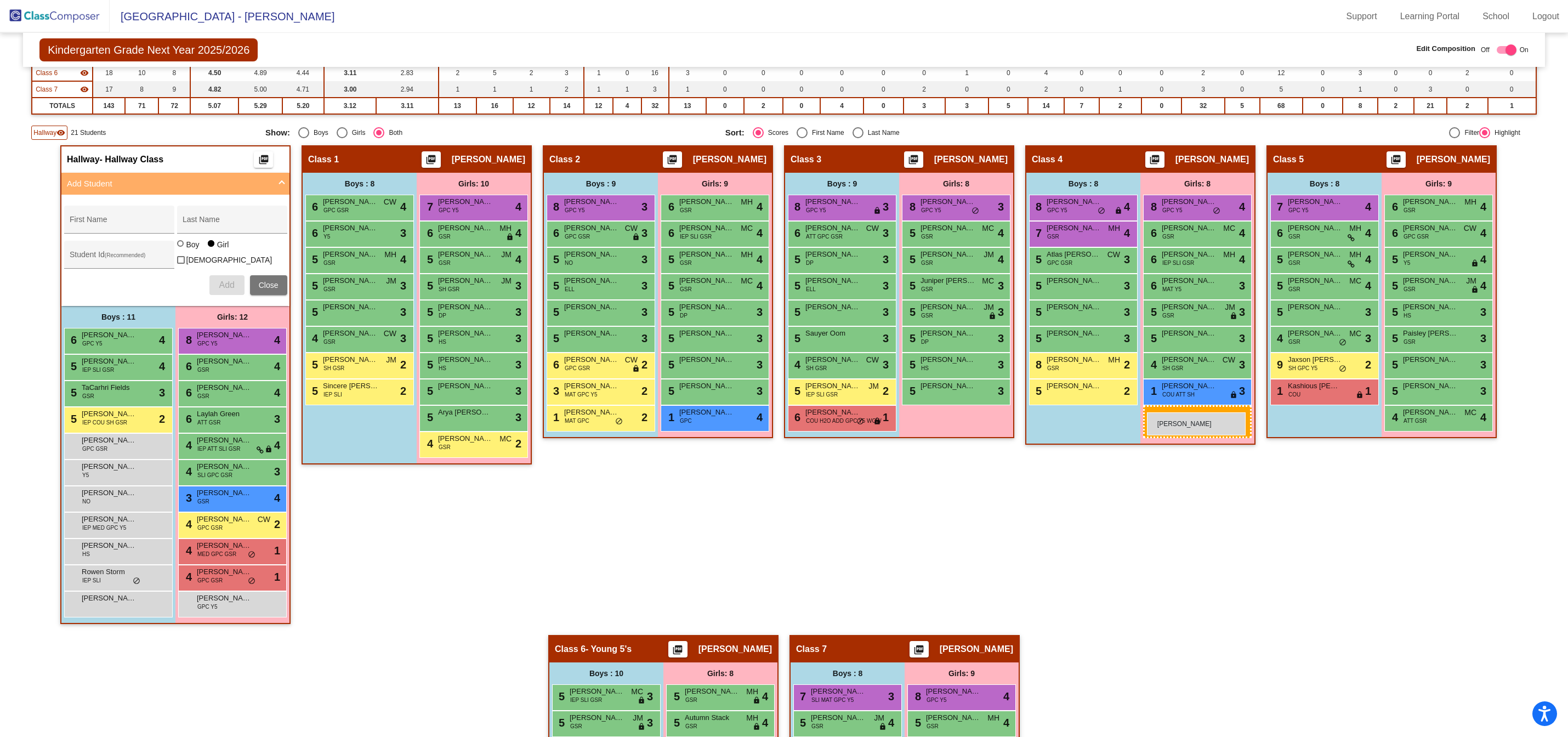
drag, startPoint x: 209, startPoint y: 626, endPoint x: 1148, endPoint y: 412, distance: 963.1
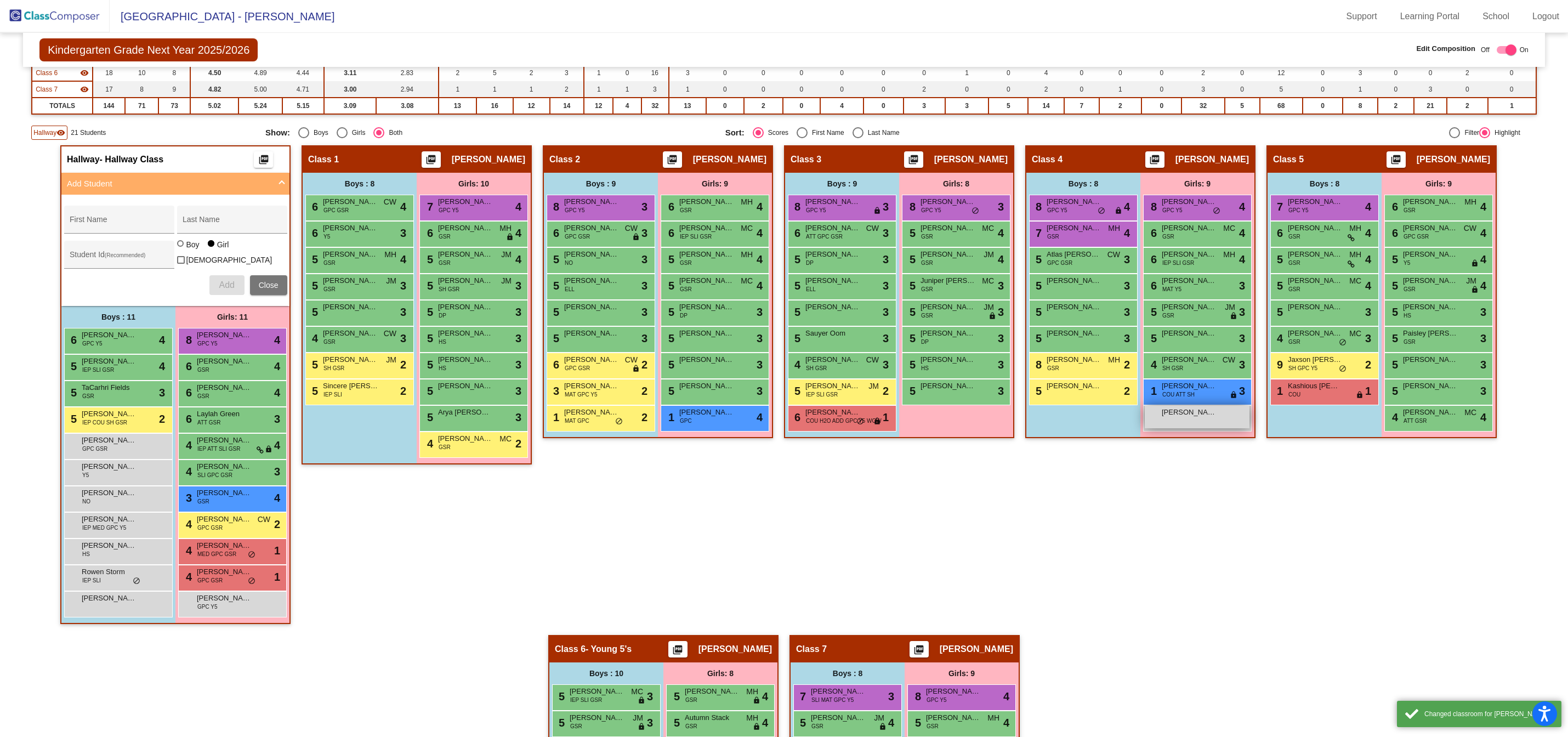
click at [1177, 420] on div "[PERSON_NAME] lock do_not_disturb_alt" at bounding box center [1198, 417] width 105 height 22
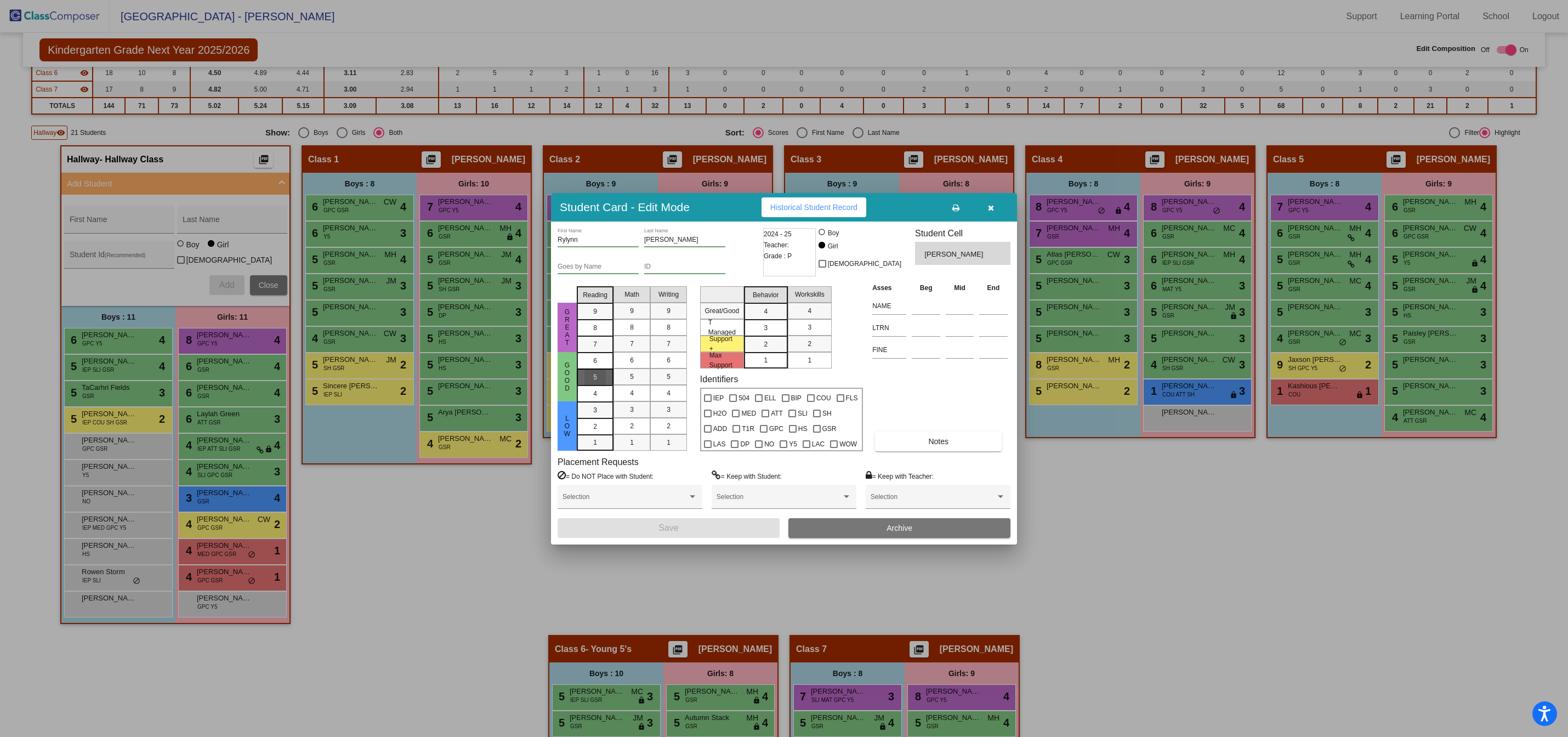
click at [595, 369] on div "5" at bounding box center [595, 361] width 22 height 16
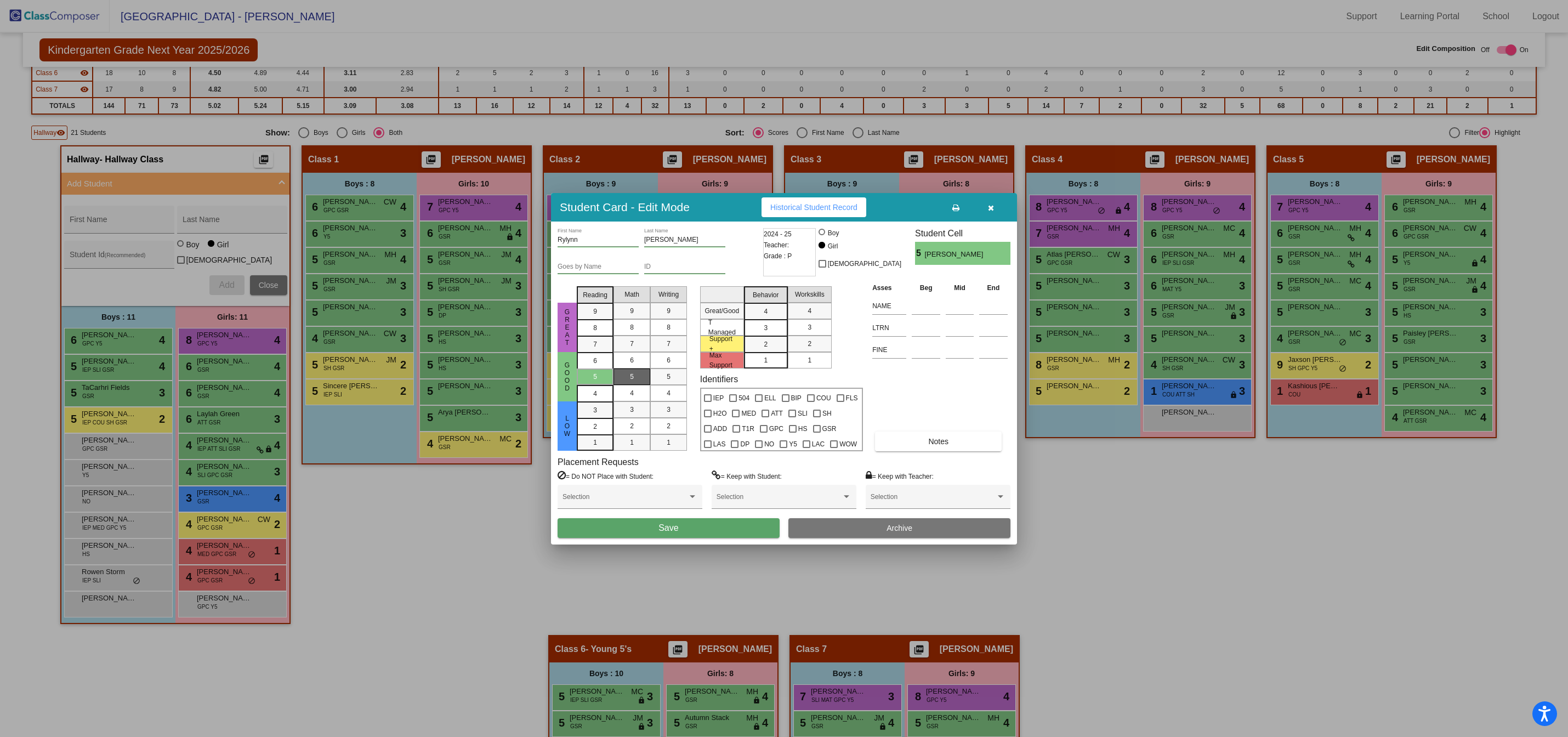
click at [636, 376] on div "5" at bounding box center [632, 377] width 22 height 16
click at [666, 376] on div "5" at bounding box center [669, 377] width 22 height 16
click at [773, 319] on div "3" at bounding box center [765, 311] width 22 height 16
click at [808, 327] on span "3" at bounding box center [809, 327] width 4 height 10
click at [702, 529] on button "Save" at bounding box center [669, 528] width 222 height 19
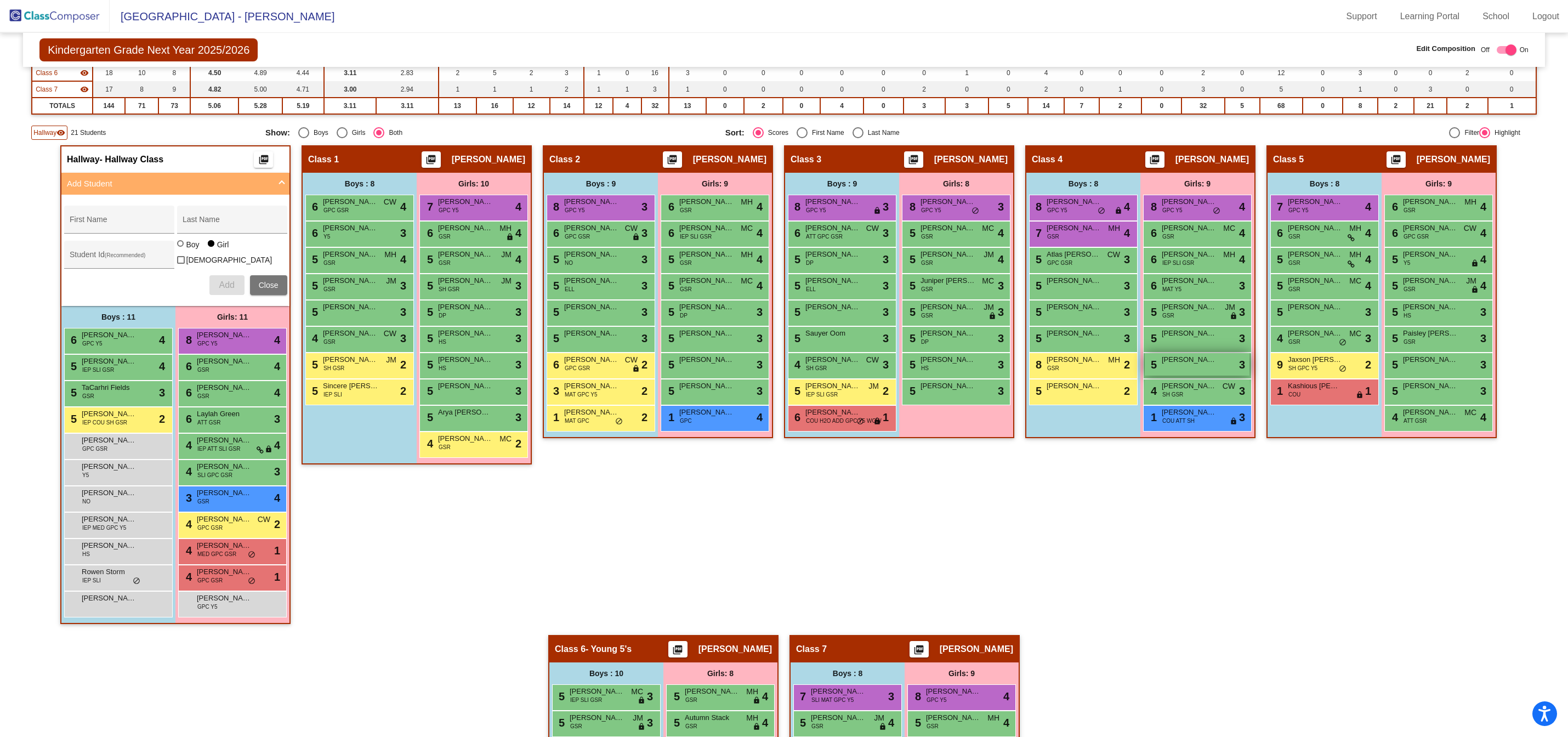
click at [1175, 368] on div "5 [PERSON_NAME] lock do_not_disturb_alt 3" at bounding box center [1198, 364] width 105 height 22
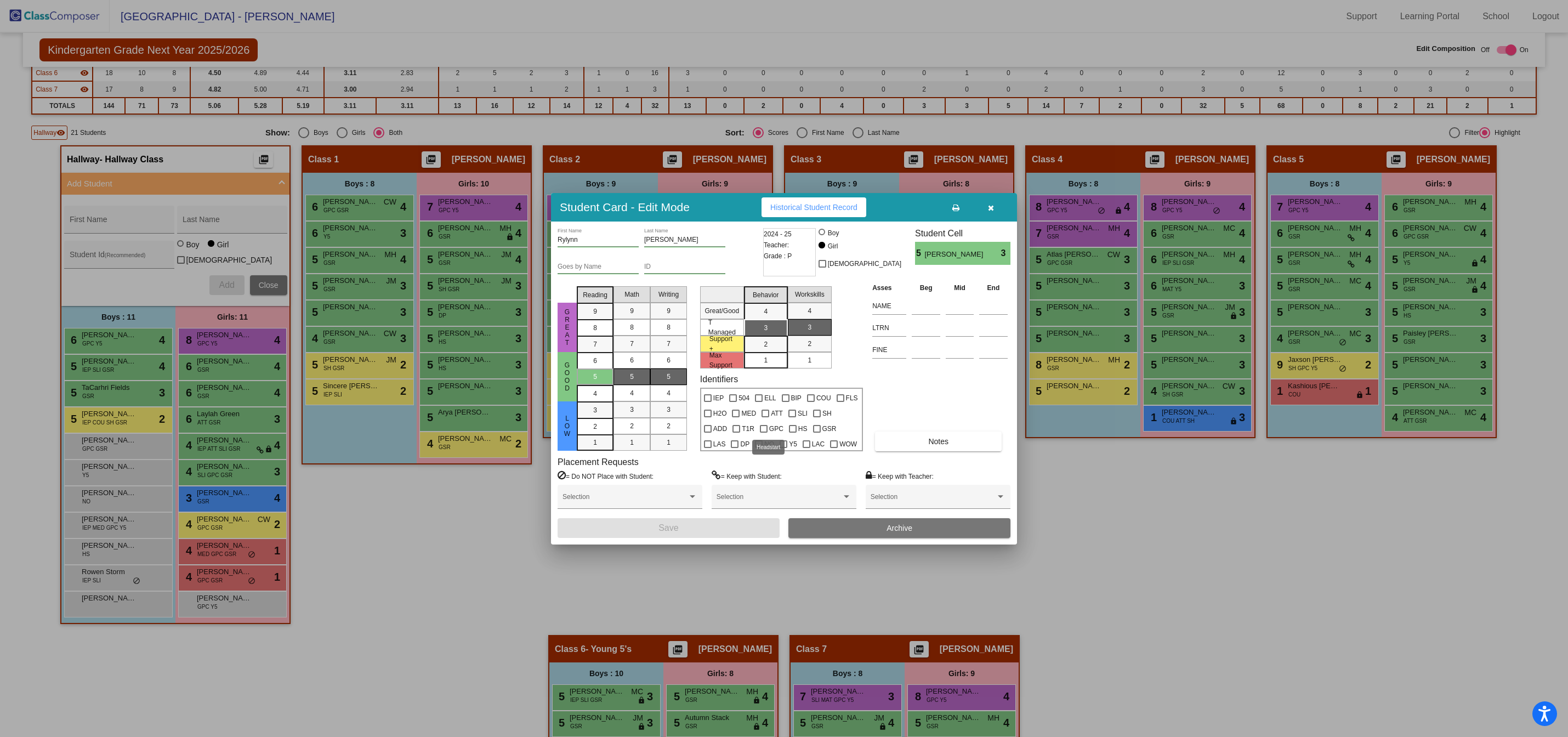
click at [789, 428] on div at bounding box center [793, 429] width 7 height 7
click at [792, 432] on input "HS" at bounding box center [792, 432] width 1 height 1
checkbox input "true"
click at [695, 526] on button "Save" at bounding box center [669, 528] width 222 height 19
